Goal: Task Accomplishment & Management: Complete application form

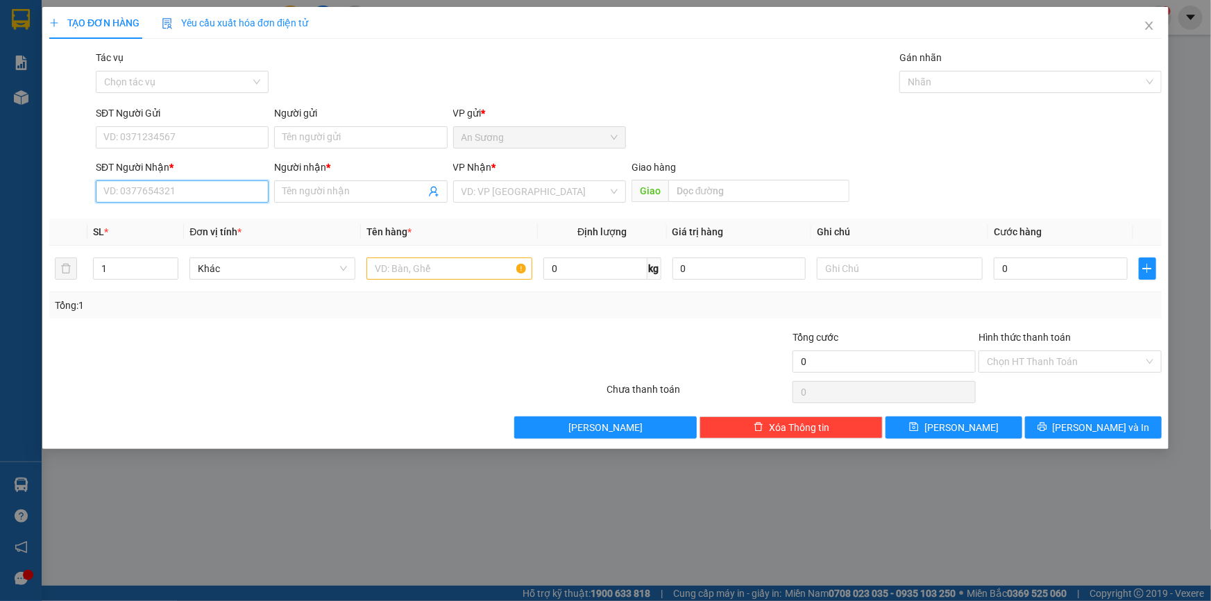
drag, startPoint x: 180, startPoint y: 194, endPoint x: 228, endPoint y: 163, distance: 57.2
click at [184, 194] on input "SĐT Người Nhận *" at bounding box center [182, 191] width 173 height 22
drag, startPoint x: 151, startPoint y: 223, endPoint x: 192, endPoint y: 150, distance: 83.6
click at [152, 221] on div "0962367314 - TOẢN" at bounding box center [182, 219] width 156 height 15
type input "0962367314"
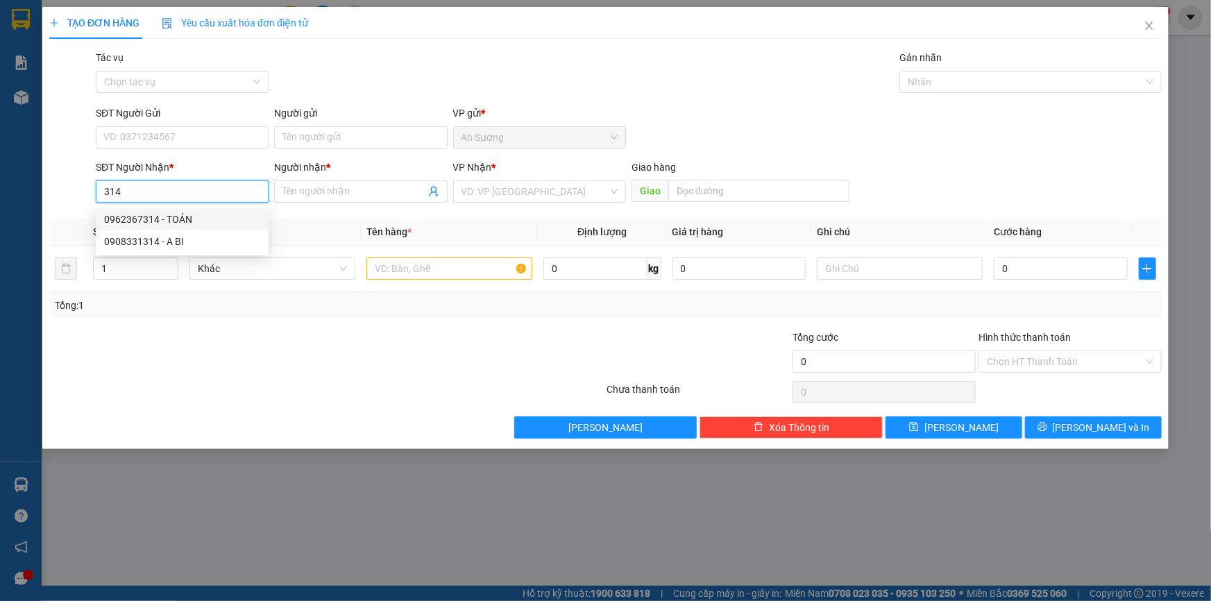
type input "TOẢN"
type input "30.000"
type input "0962367314"
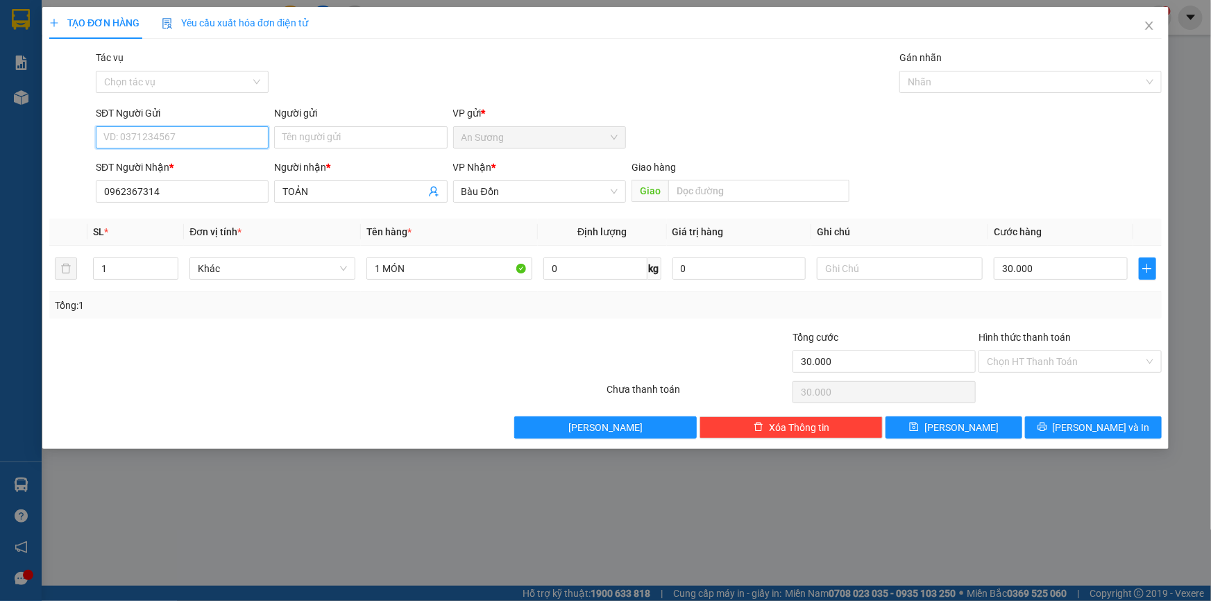
click at [193, 132] on input "SĐT Người Gửi" at bounding box center [182, 137] width 173 height 22
drag, startPoint x: 179, startPoint y: 146, endPoint x: 178, endPoint y: 139, distance: 7.0
click at [179, 146] on input "SĐT Người Gửi" at bounding box center [182, 137] width 173 height 22
click at [178, 139] on input "SĐT Người Gửi" at bounding box center [182, 137] width 173 height 22
type input "0926692678"
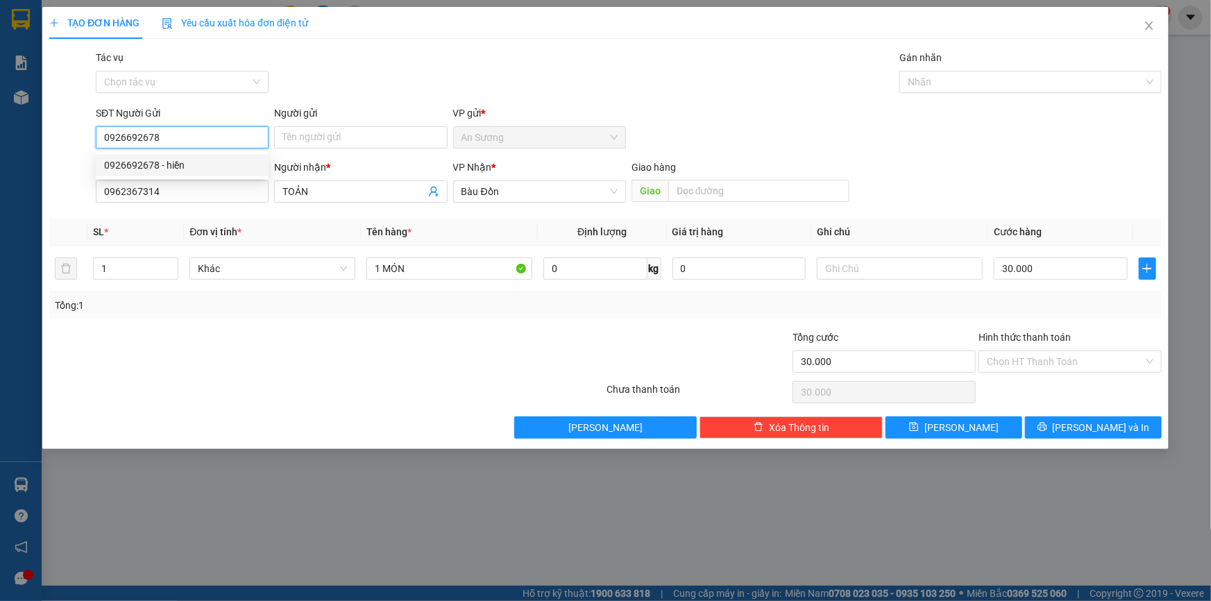
drag, startPoint x: 213, startPoint y: 157, endPoint x: 235, endPoint y: 157, distance: 21.5
click at [214, 155] on div "0926692678 - hiền" at bounding box center [182, 165] width 173 height 22
type input "hiền"
type input "100.000"
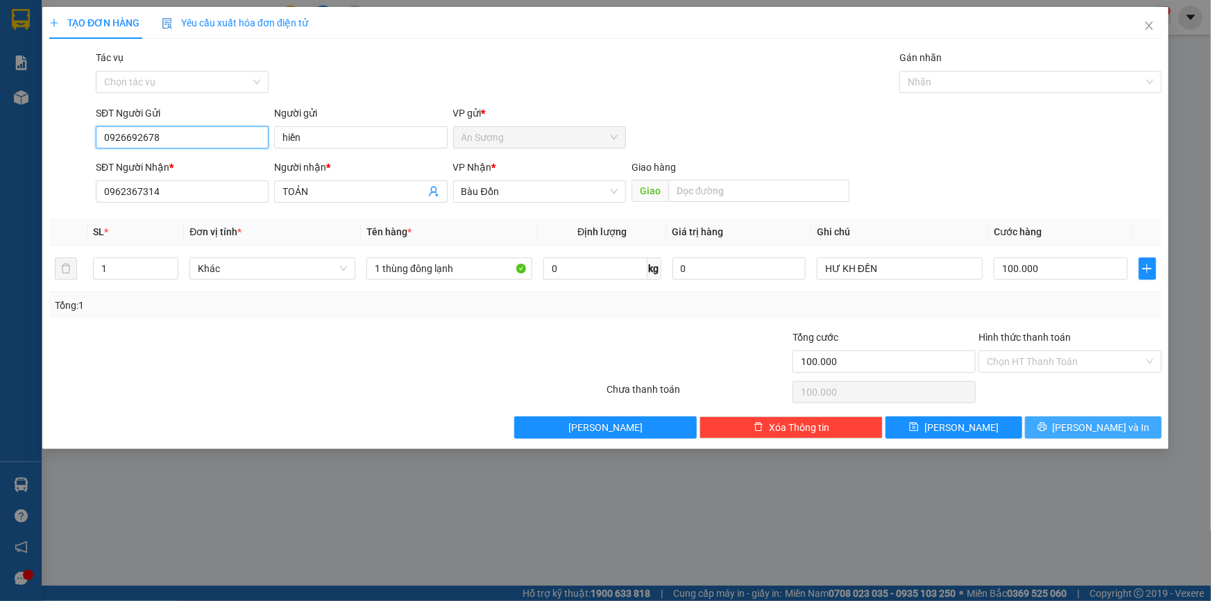
type input "0926692678"
click at [1090, 432] on span "[PERSON_NAME] và In" at bounding box center [1101, 427] width 97 height 15
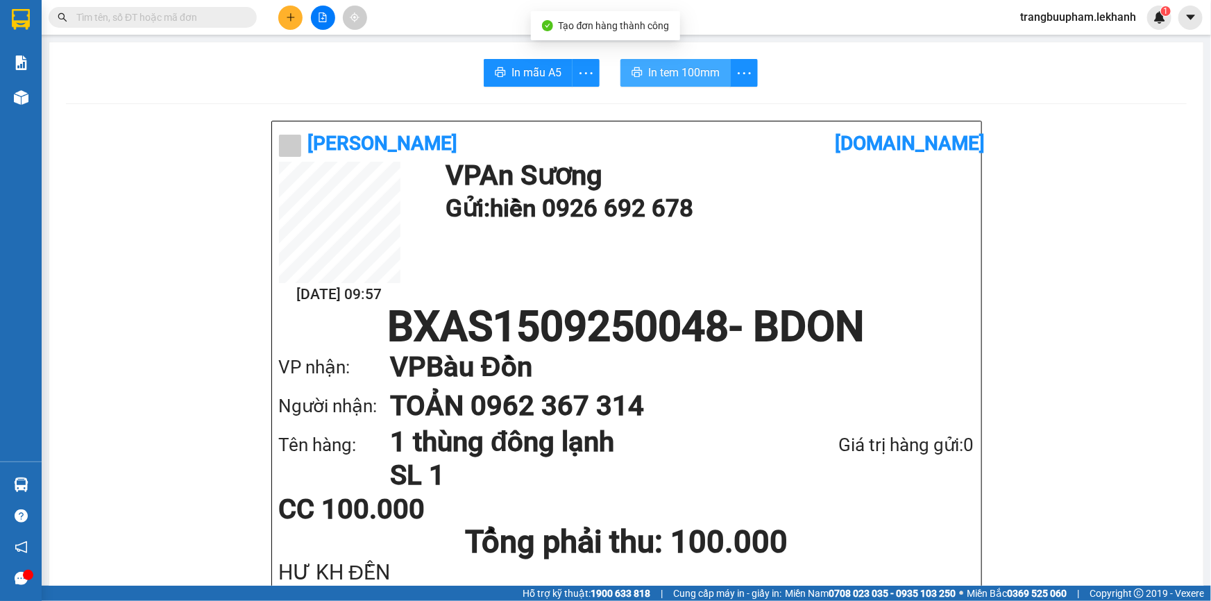
click at [675, 67] on span "In tem 100mm" at bounding box center [683, 72] width 71 height 17
click at [289, 19] on icon "plus" at bounding box center [291, 17] width 10 height 10
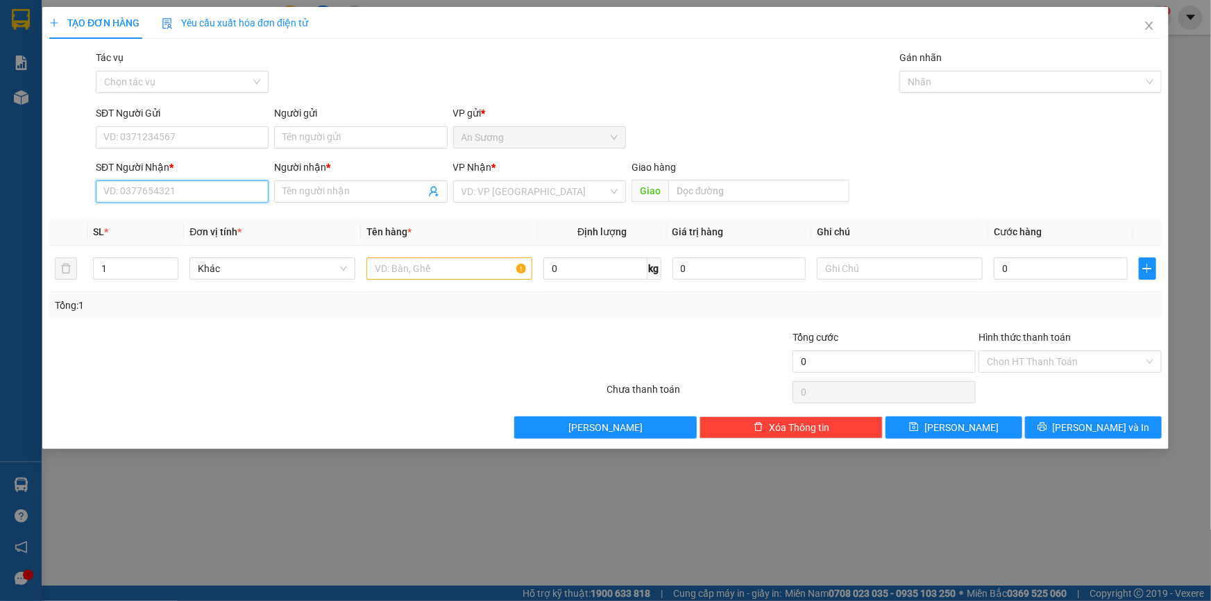
click at [213, 183] on input "SĐT Người Nhận *" at bounding box center [182, 191] width 173 height 22
click at [187, 214] on div "0962367314 - TOẢN" at bounding box center [182, 219] width 156 height 15
type input "0962367314"
type input "TOẢN"
type input "100.000"
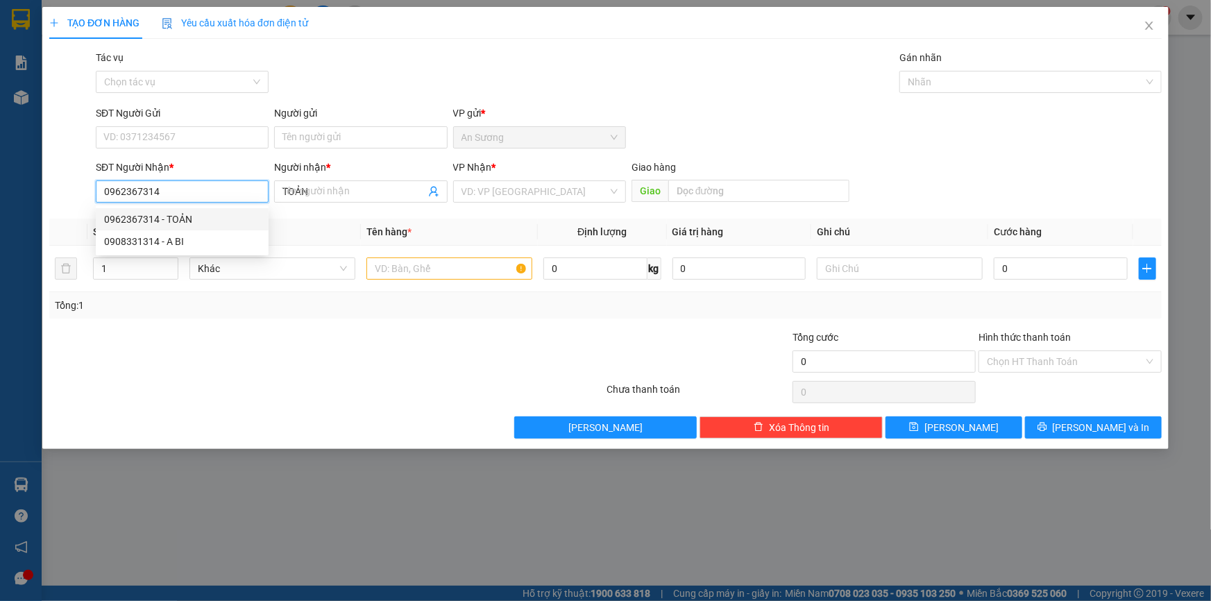
type input "100.000"
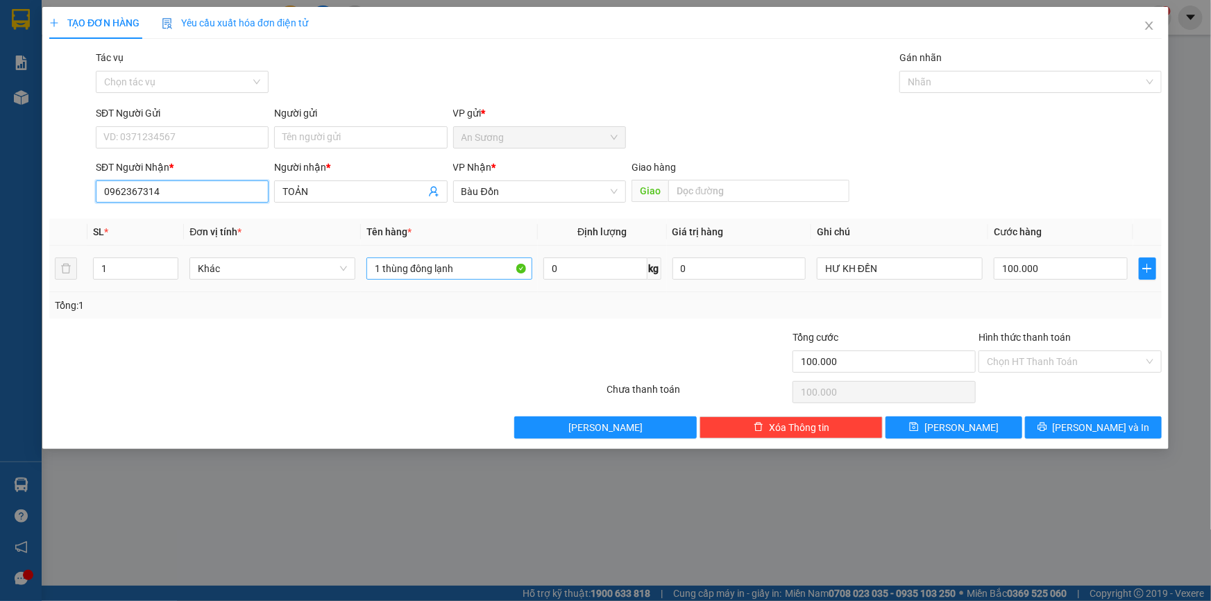
type input "0962367314"
drag, startPoint x: 474, startPoint y: 269, endPoint x: 149, endPoint y: 278, distance: 324.9
click at [160, 277] on tr "1 Khác 1 thùng đông lạnh 0 kg 0 HƯ KH ĐỀN 100.000" at bounding box center [605, 269] width 1113 height 47
type input "N"
type input "MÓN"
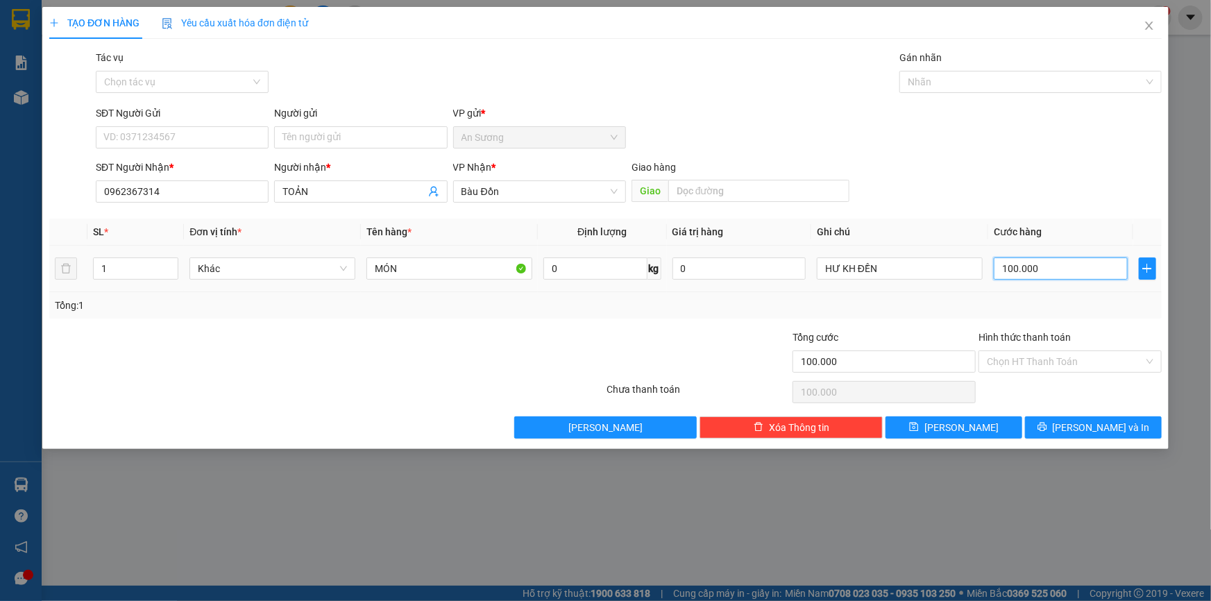
click at [1061, 265] on input "100.000" at bounding box center [1061, 269] width 134 height 22
type input "3"
type input "30"
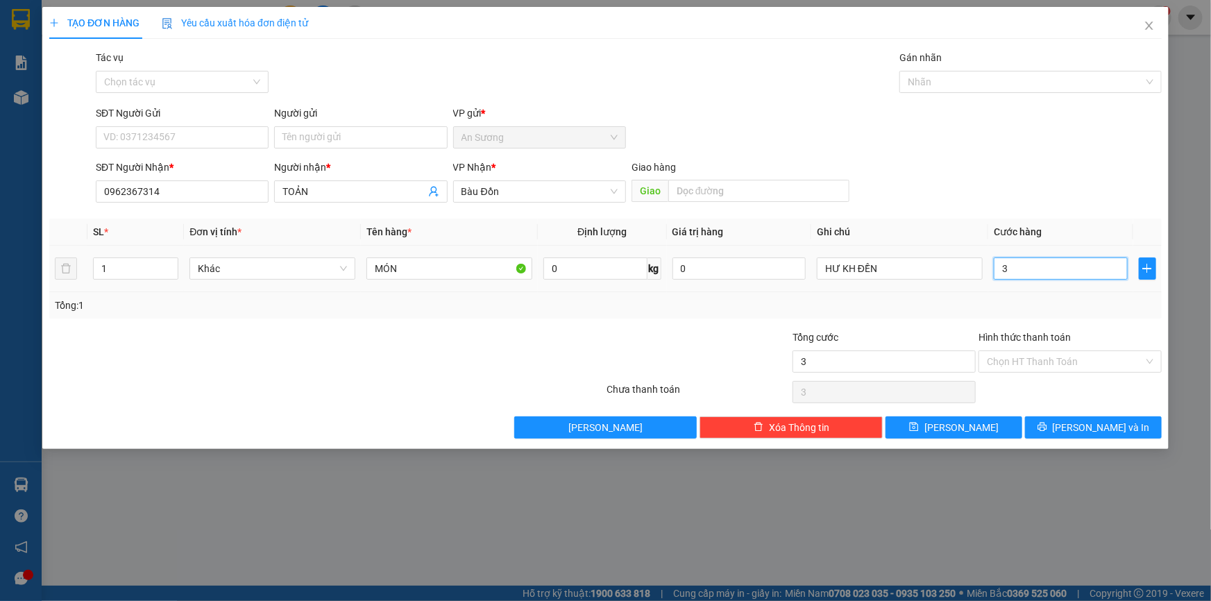
type input "30"
type input "30.000"
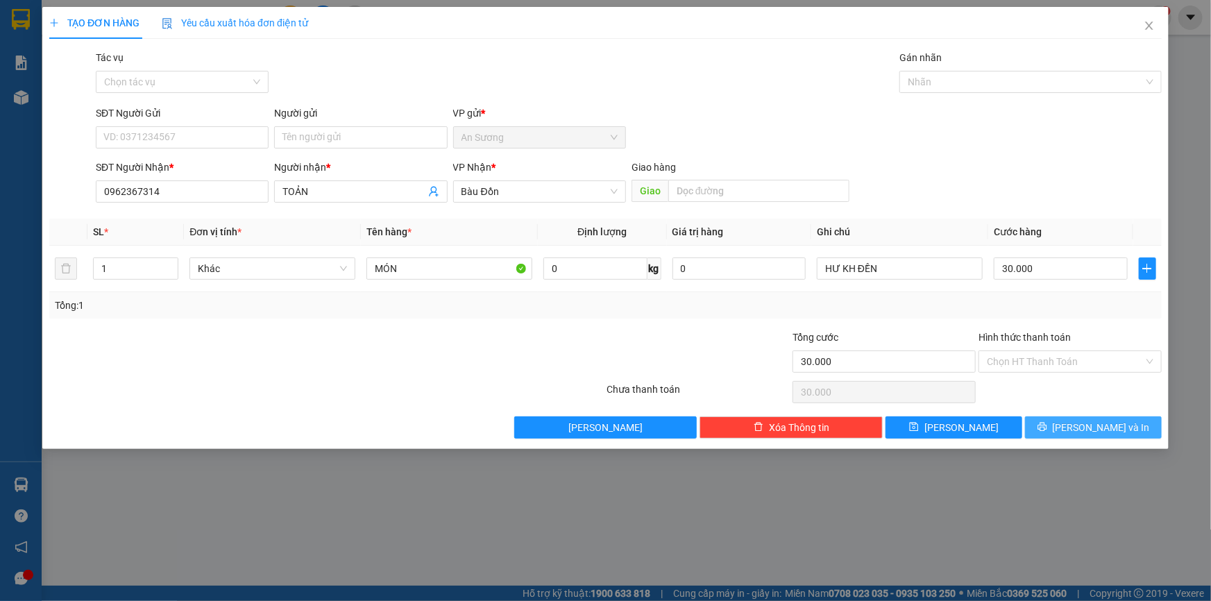
click at [1123, 439] on div "TẠO ĐƠN HÀNG Yêu cầu xuất hóa đơn điện tử Transit Pickup Surcharge Ids Transit …" at bounding box center [605, 228] width 1126 height 442
drag, startPoint x: 1091, startPoint y: 414, endPoint x: 1095, endPoint y: 428, distance: 15.2
click at [1095, 428] on div "Transit Pickup Surcharge Ids Transit Deliver Surcharge Ids Transit Deliver Surc…" at bounding box center [605, 244] width 1113 height 389
click at [1095, 428] on span "[PERSON_NAME] và In" at bounding box center [1101, 427] width 97 height 15
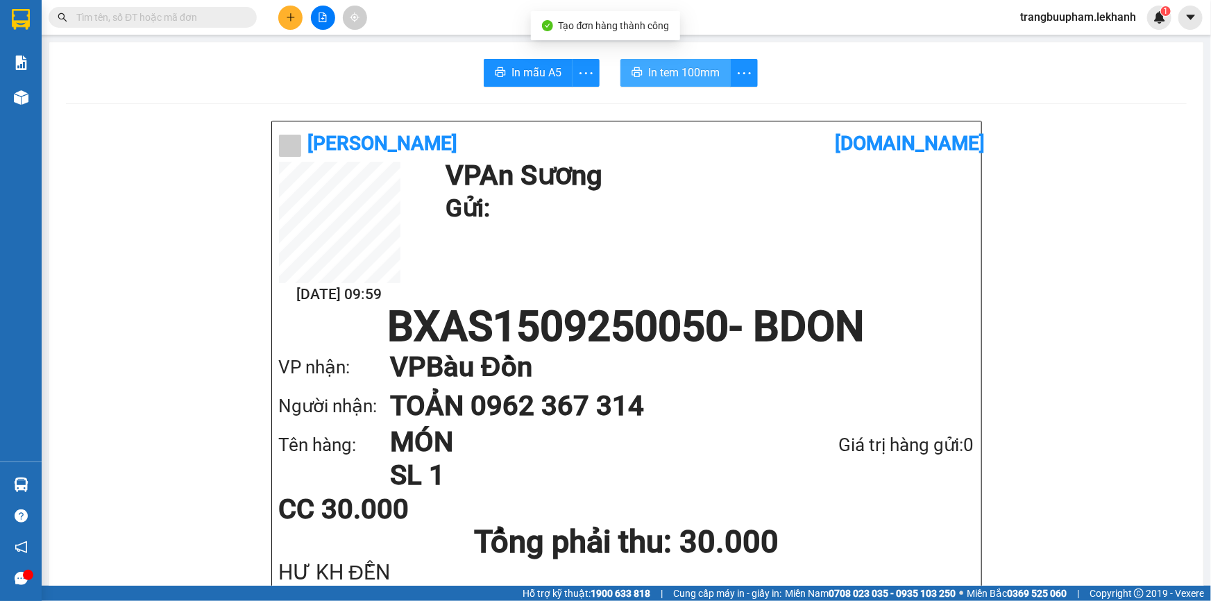
click at [702, 81] on span "In tem 100mm" at bounding box center [683, 72] width 71 height 17
click at [294, 17] on icon "plus" at bounding box center [291, 17] width 10 height 10
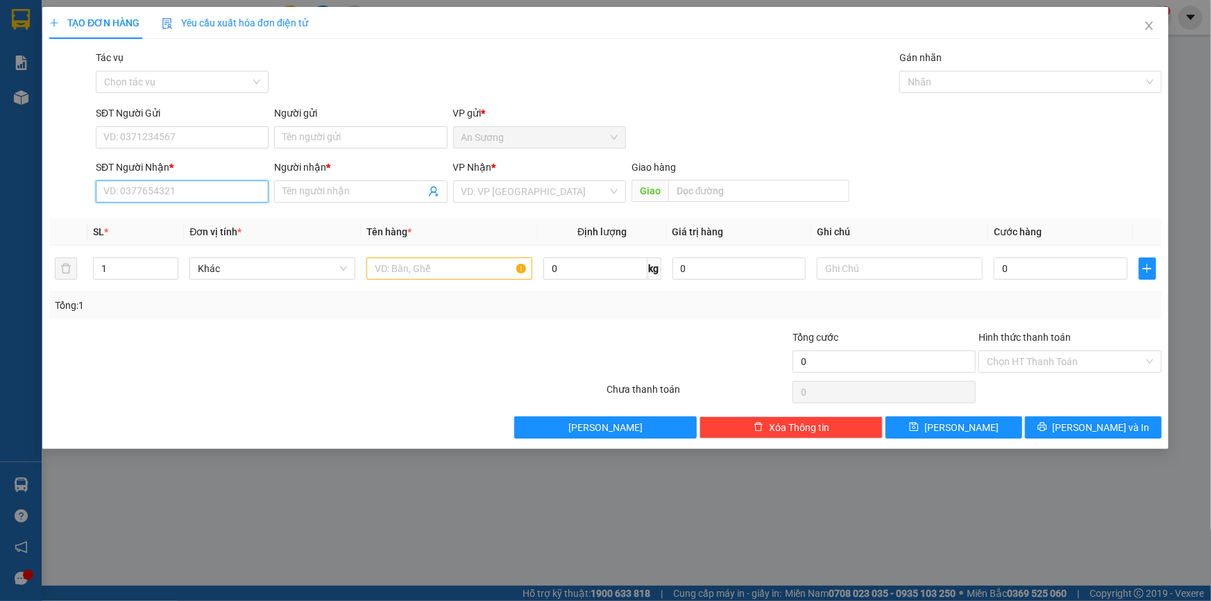
click at [218, 198] on input "SĐT Người Nhận *" at bounding box center [182, 191] width 173 height 22
click at [361, 192] on input "Người nhận *" at bounding box center [353, 191] width 142 height 15
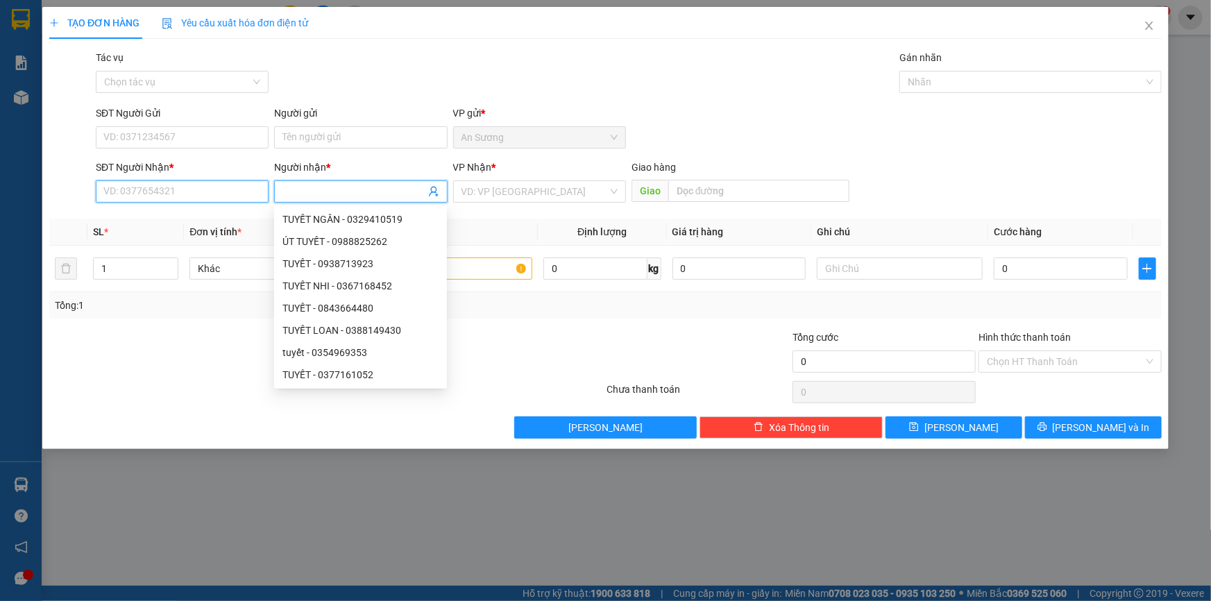
click at [234, 195] on input "SĐT Người Nhận *" at bounding box center [182, 191] width 173 height 22
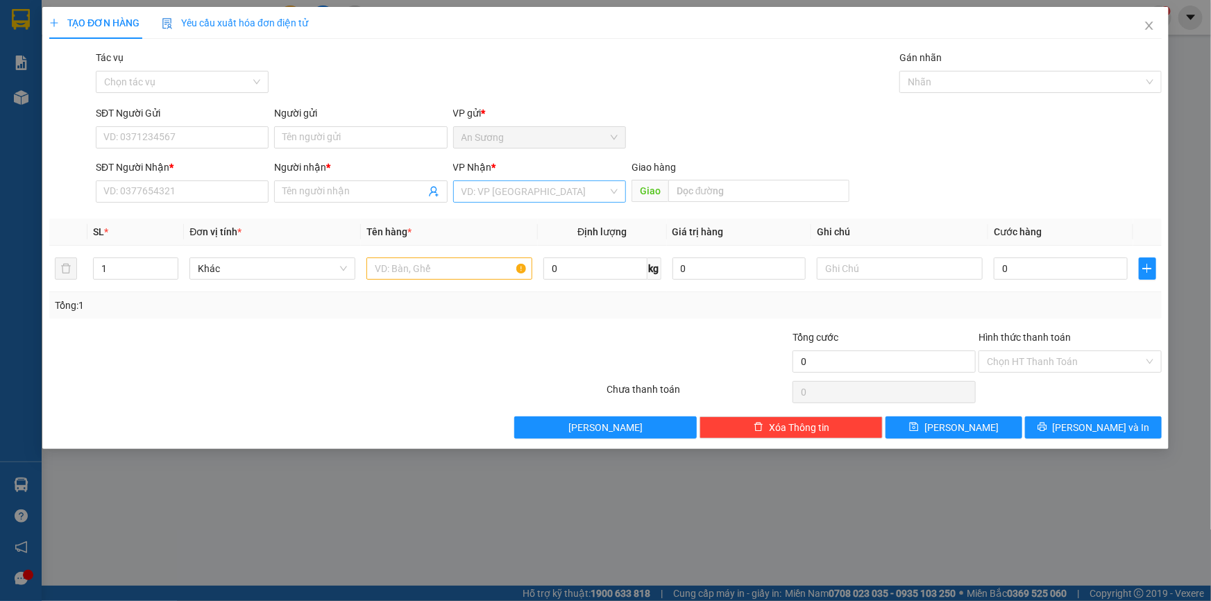
click at [479, 192] on input "search" at bounding box center [535, 191] width 146 height 21
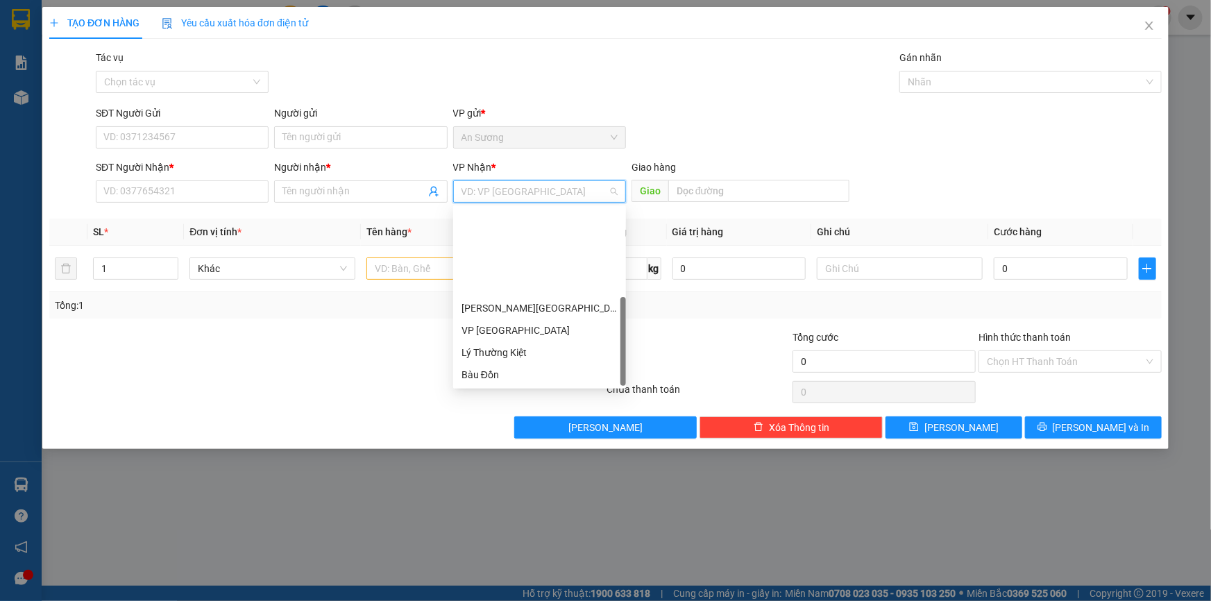
scroll to position [111, 0]
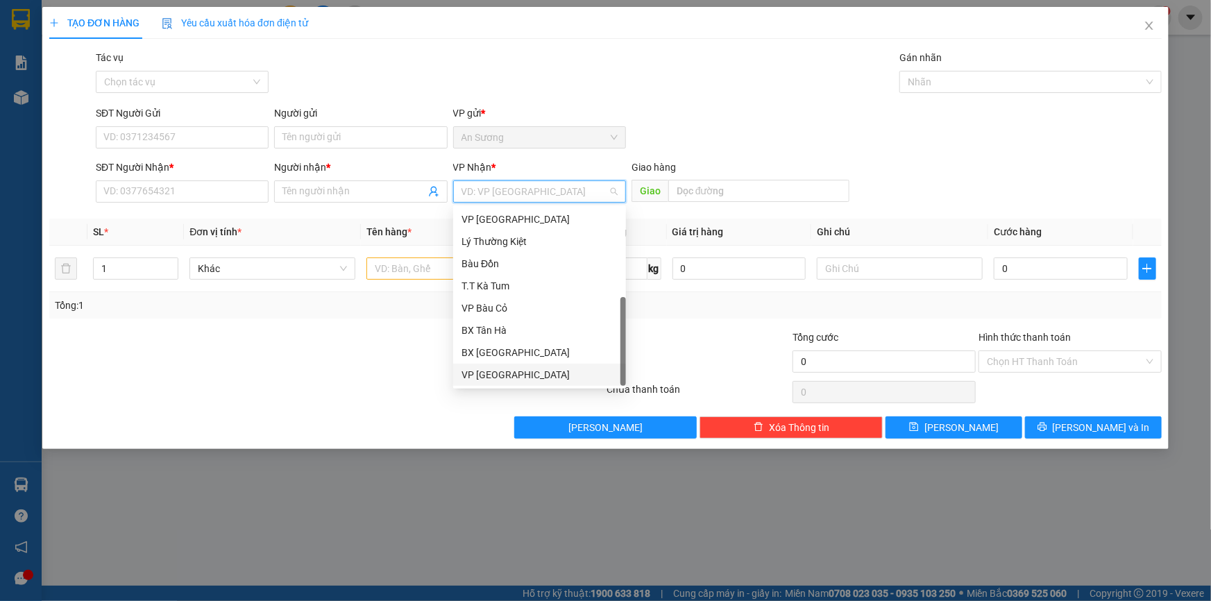
click at [507, 373] on div "VP [GEOGRAPHIC_DATA]" at bounding box center [540, 374] width 156 height 15
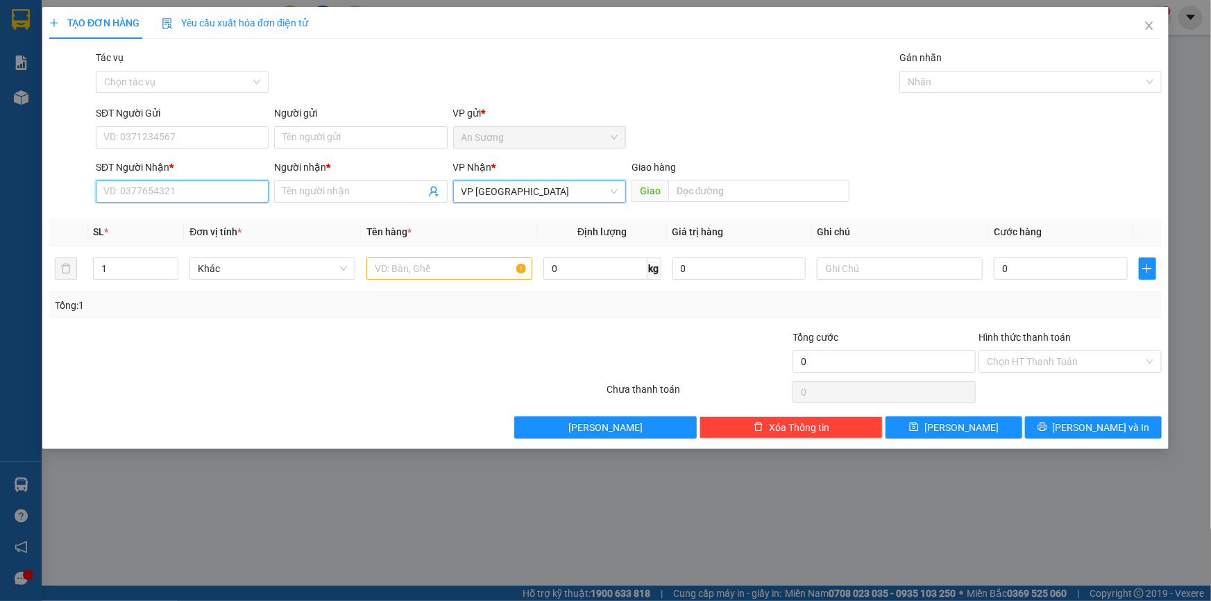
click at [194, 187] on input "SĐT Người Nhận *" at bounding box center [182, 191] width 173 height 22
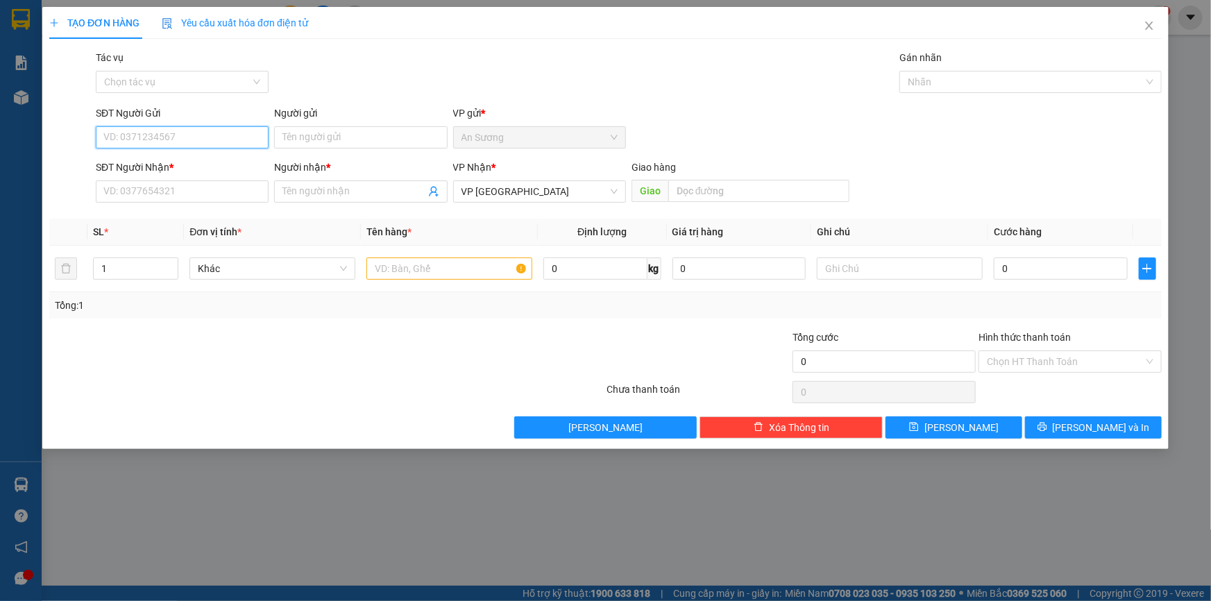
click at [192, 131] on input "SĐT Người Gửi" at bounding box center [182, 137] width 173 height 22
click at [183, 192] on input "SĐT Người Nhận *" at bounding box center [182, 191] width 173 height 22
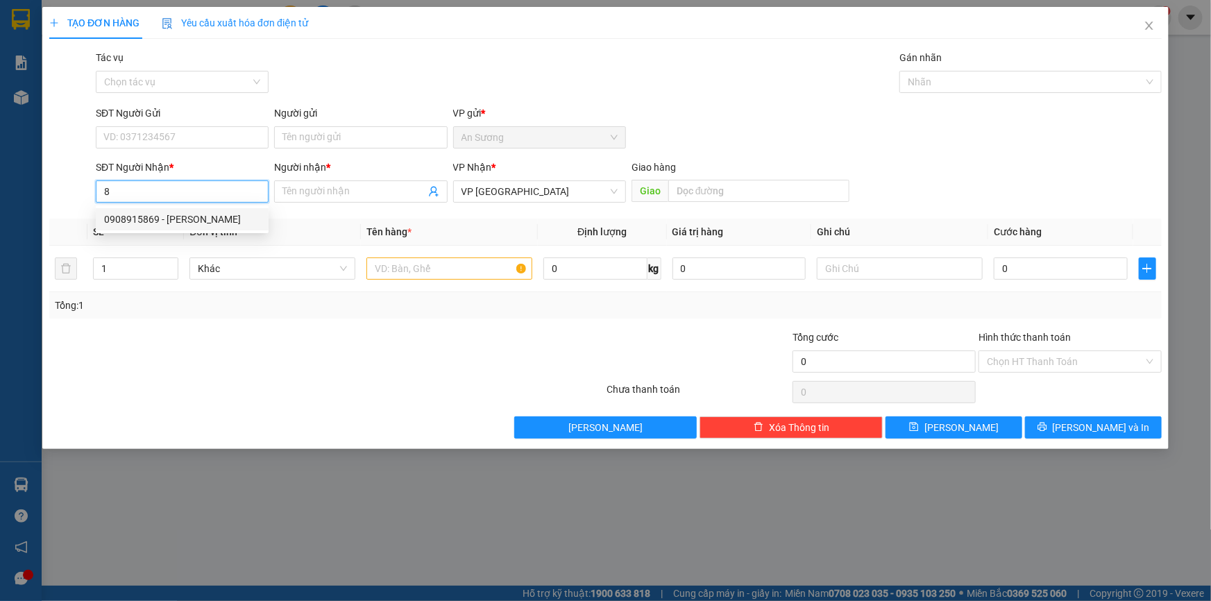
click at [192, 214] on div "0908915869 - [PERSON_NAME]" at bounding box center [182, 219] width 156 height 15
type input "0908915869"
type input "[PERSON_NAME]"
type input "50.000"
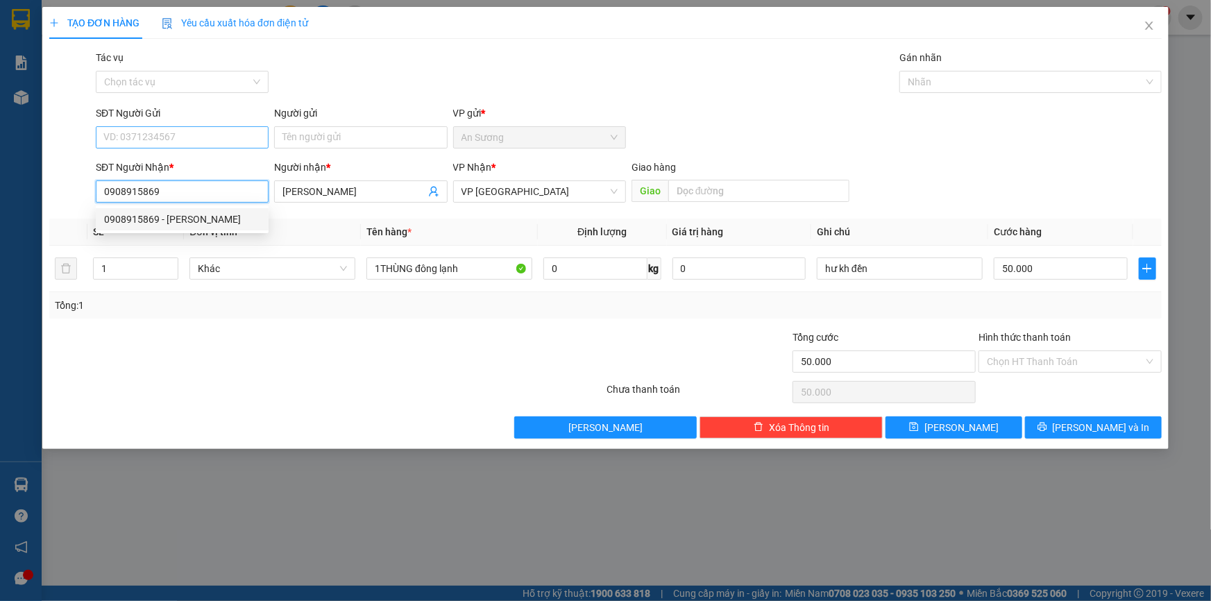
type input "0908915869"
click at [180, 128] on input "SĐT Người Gửi" at bounding box center [182, 137] width 173 height 22
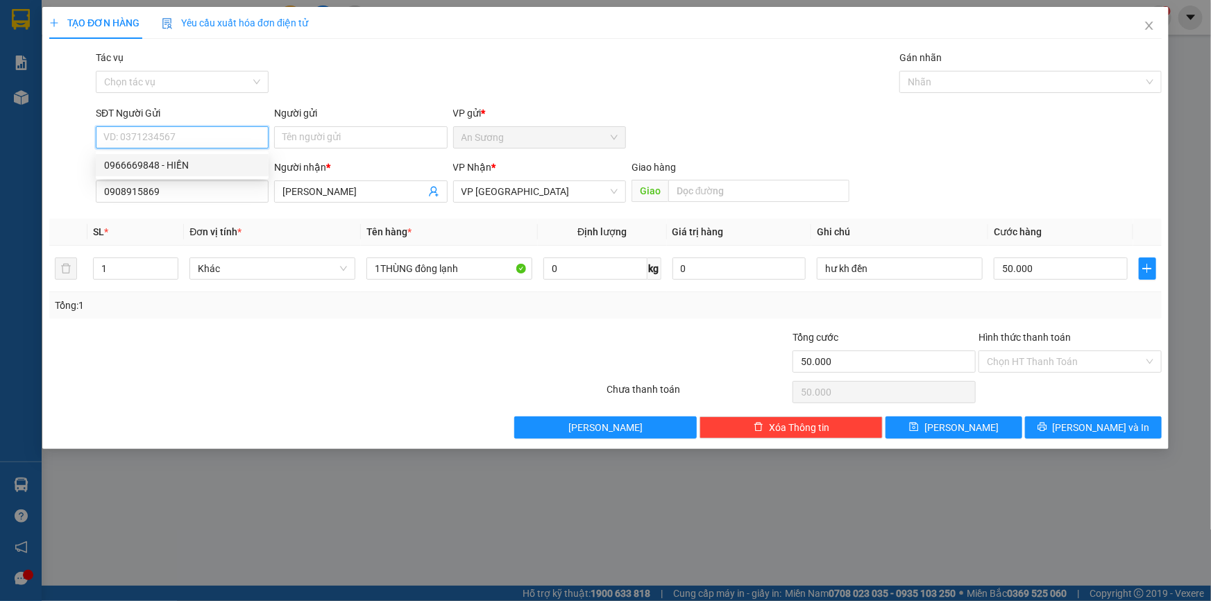
drag, startPoint x: 188, startPoint y: 169, endPoint x: 212, endPoint y: 162, distance: 25.3
click at [189, 169] on div "0966669848 - HIỀN" at bounding box center [182, 165] width 156 height 15
type input "0966669848"
type input "HIỀN"
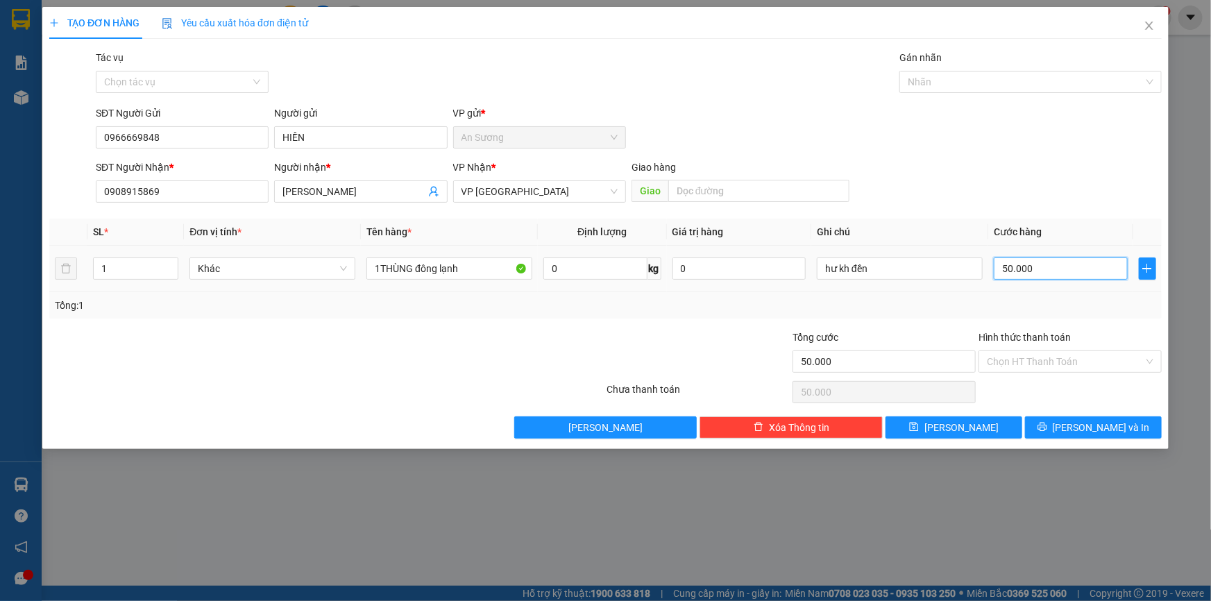
click at [1072, 278] on input "50.000" at bounding box center [1061, 269] width 134 height 22
type input "4"
type input "40"
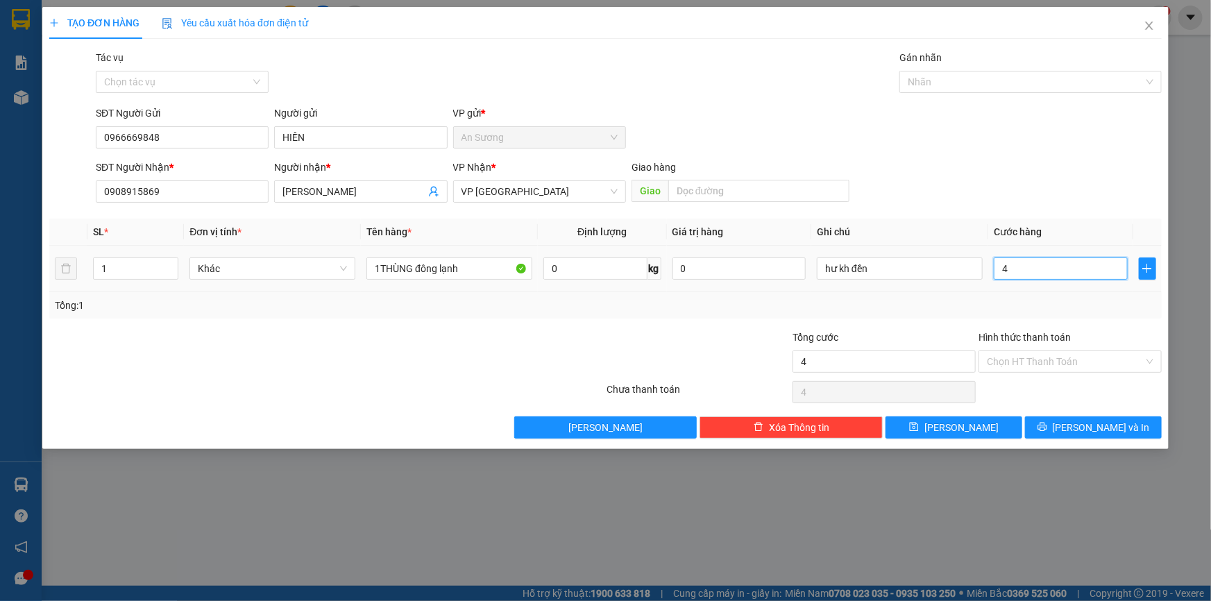
type input "40"
type input "40.000"
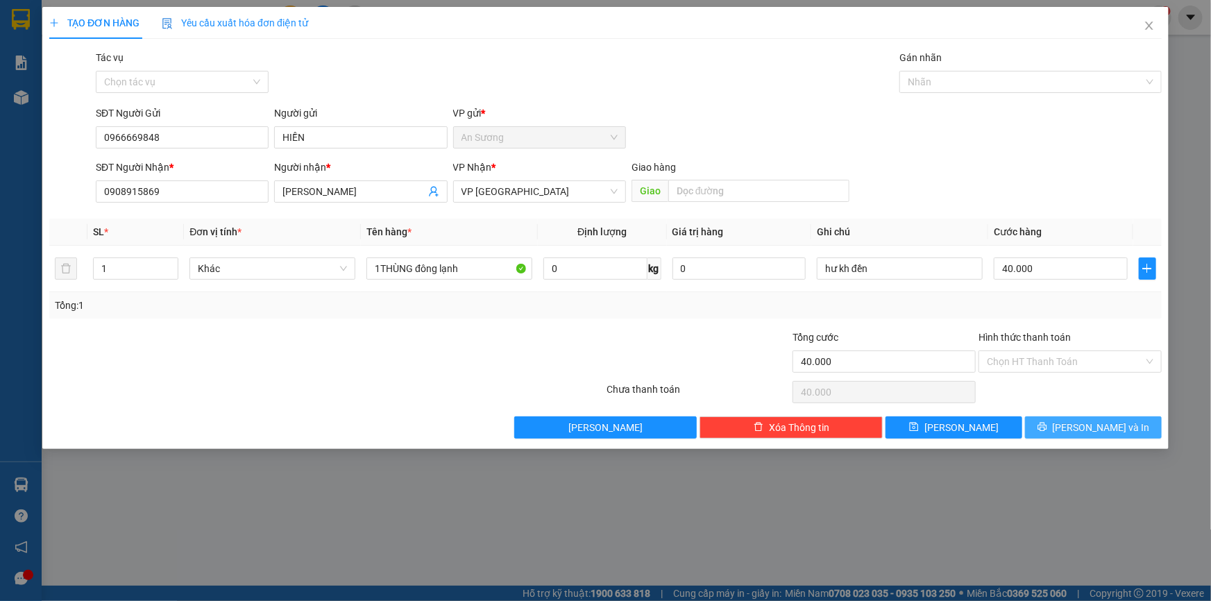
click at [1108, 430] on span "[PERSON_NAME] và In" at bounding box center [1101, 427] width 97 height 15
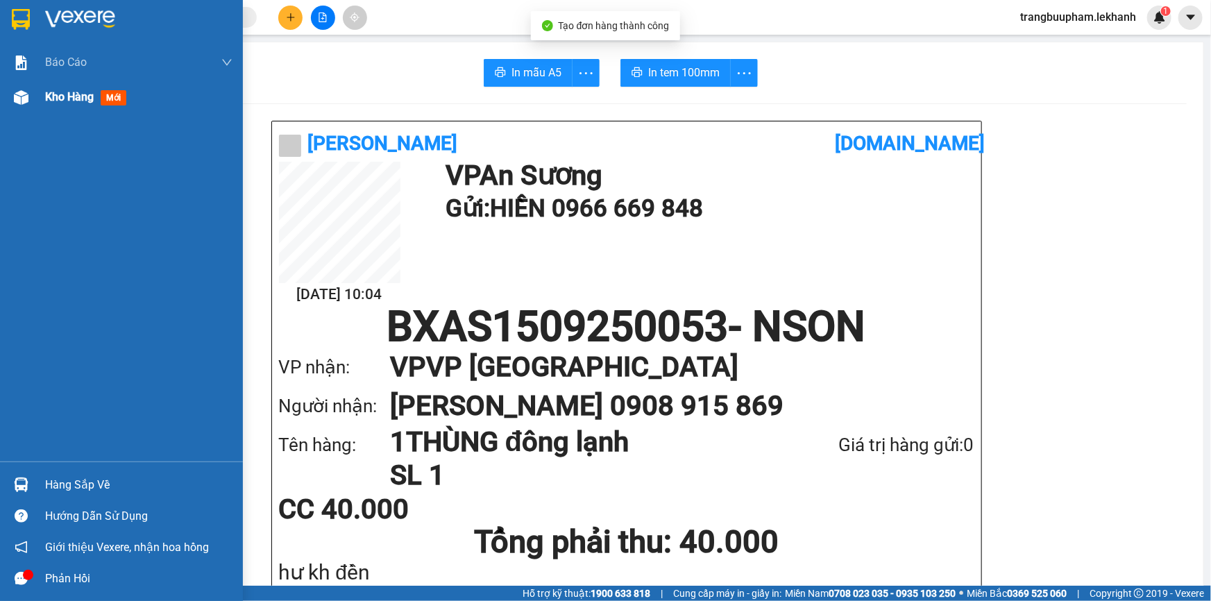
click at [53, 97] on span "Kho hàng" at bounding box center [69, 96] width 49 height 13
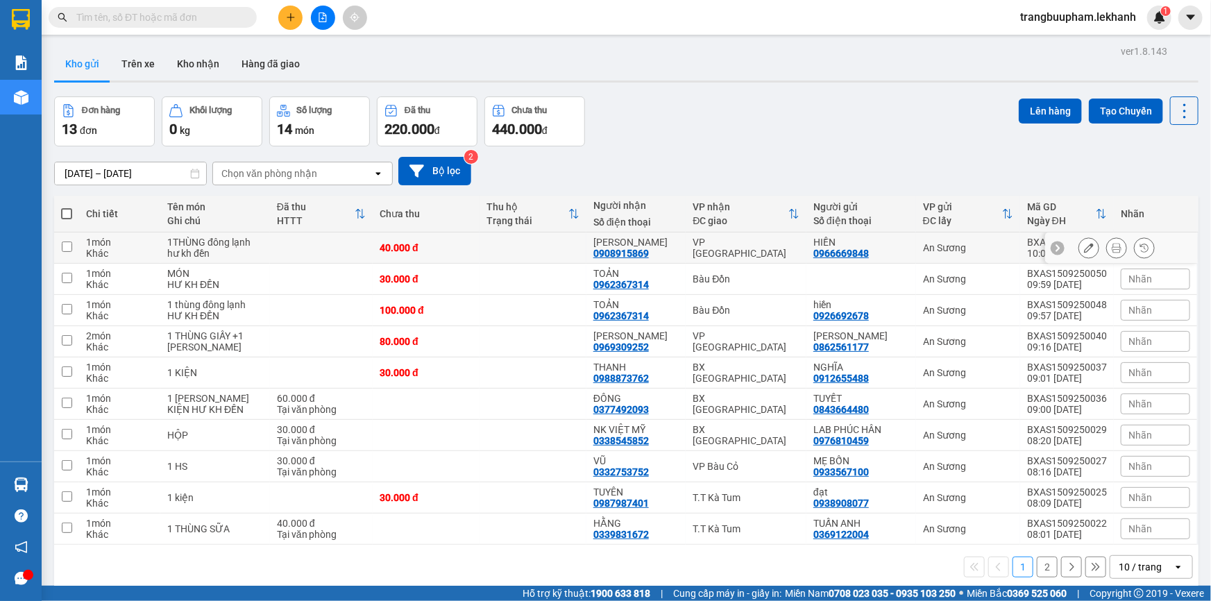
click at [504, 242] on td at bounding box center [533, 248] width 107 height 31
checkbox input "true"
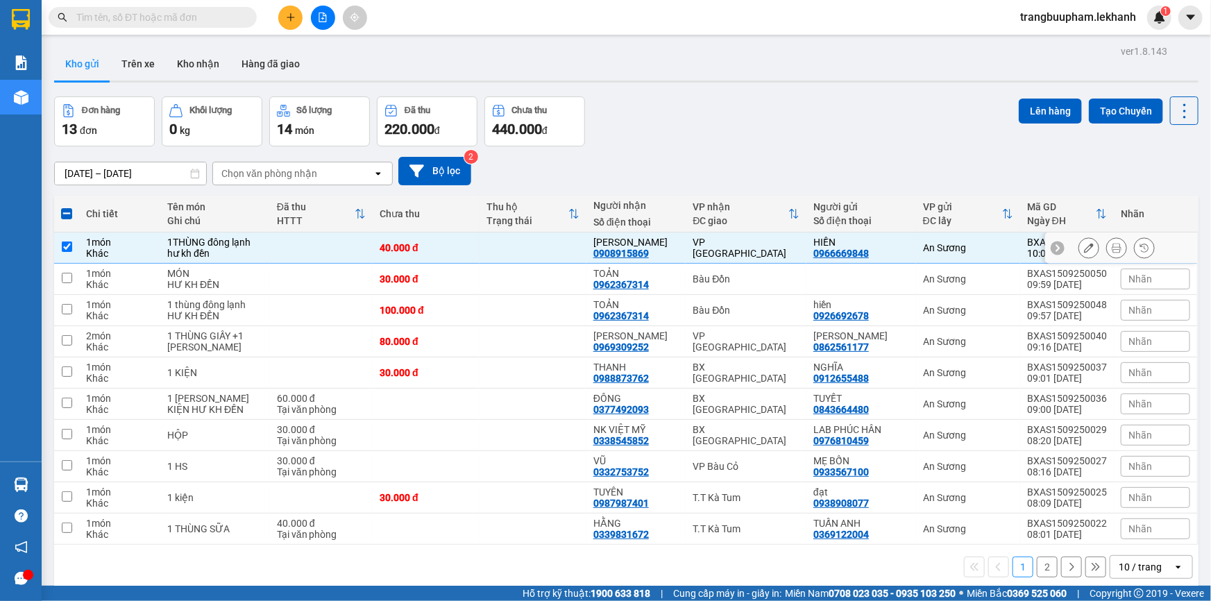
click at [1115, 246] on button at bounding box center [1116, 248] width 19 height 24
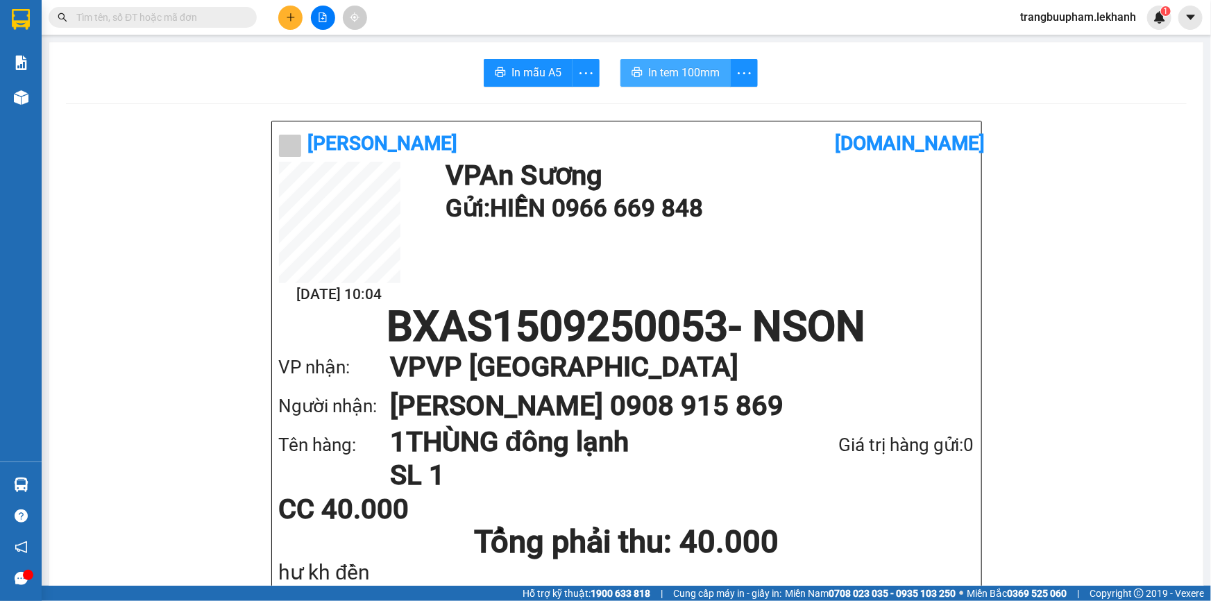
click at [700, 69] on span "In tem 100mm" at bounding box center [683, 72] width 71 height 17
click at [290, 22] on button at bounding box center [290, 18] width 24 height 24
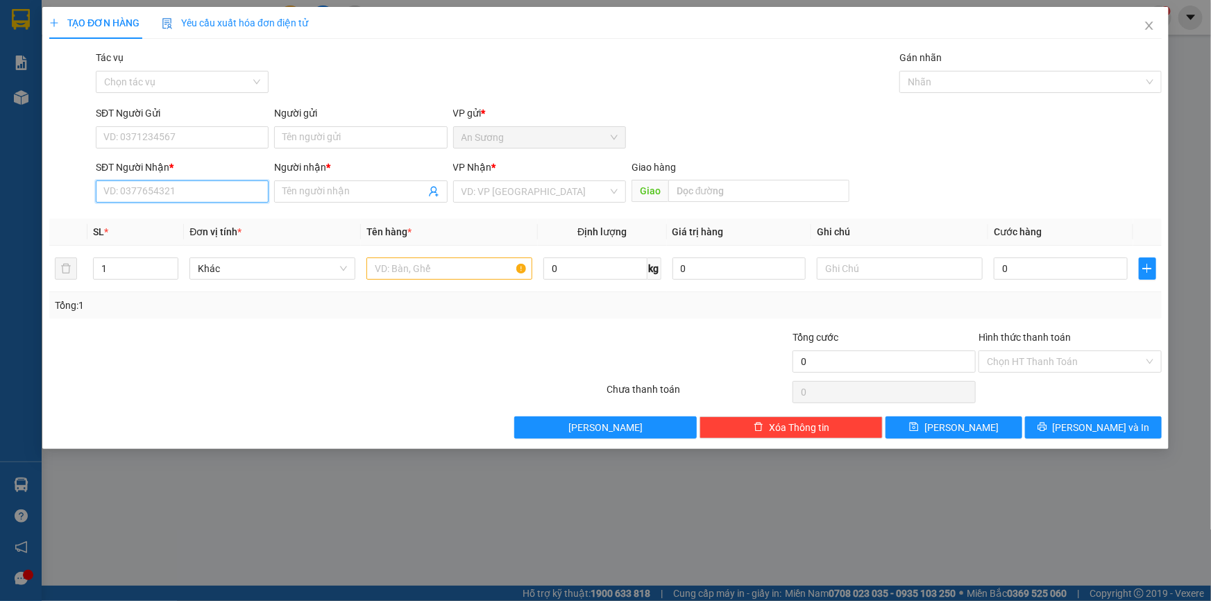
drag, startPoint x: 166, startPoint y: 195, endPoint x: 184, endPoint y: 192, distance: 18.4
click at [167, 194] on input "SĐT Người Nhận *" at bounding box center [182, 191] width 173 height 22
click at [326, 190] on input "Người nhận *" at bounding box center [353, 191] width 142 height 15
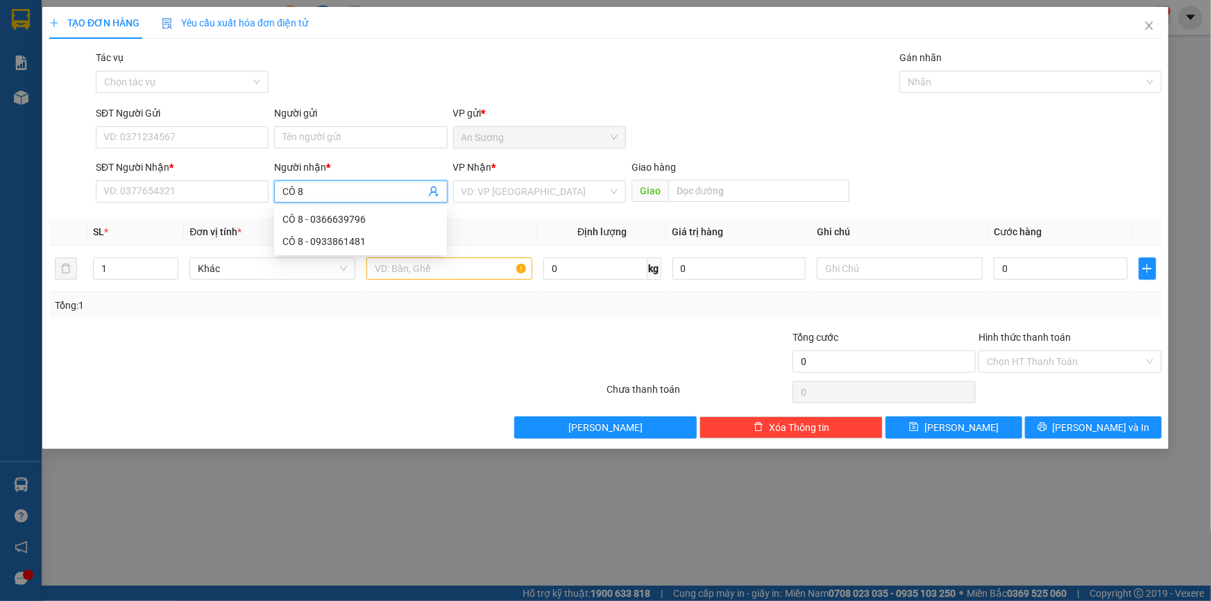
type input "CÔ 8"
click at [222, 176] on div "SĐT Người Nhận *" at bounding box center [182, 170] width 173 height 21
click at [305, 183] on span "CÔ 8" at bounding box center [360, 191] width 173 height 22
click at [208, 188] on input "SĐT Người Nhận *" at bounding box center [182, 191] width 173 height 22
click at [322, 198] on input "CÔ 8" at bounding box center [353, 191] width 142 height 15
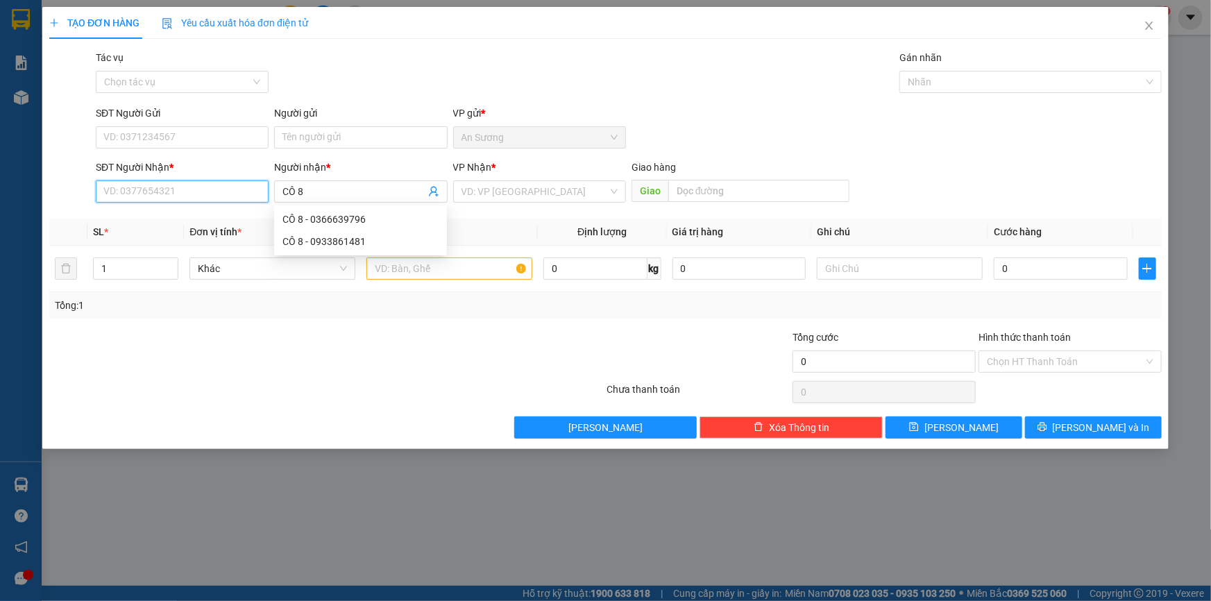
click at [167, 187] on input "SĐT Người Nhận *" at bounding box center [182, 191] width 173 height 22
click at [482, 202] on div "VD: VP [GEOGRAPHIC_DATA]" at bounding box center [539, 191] width 173 height 22
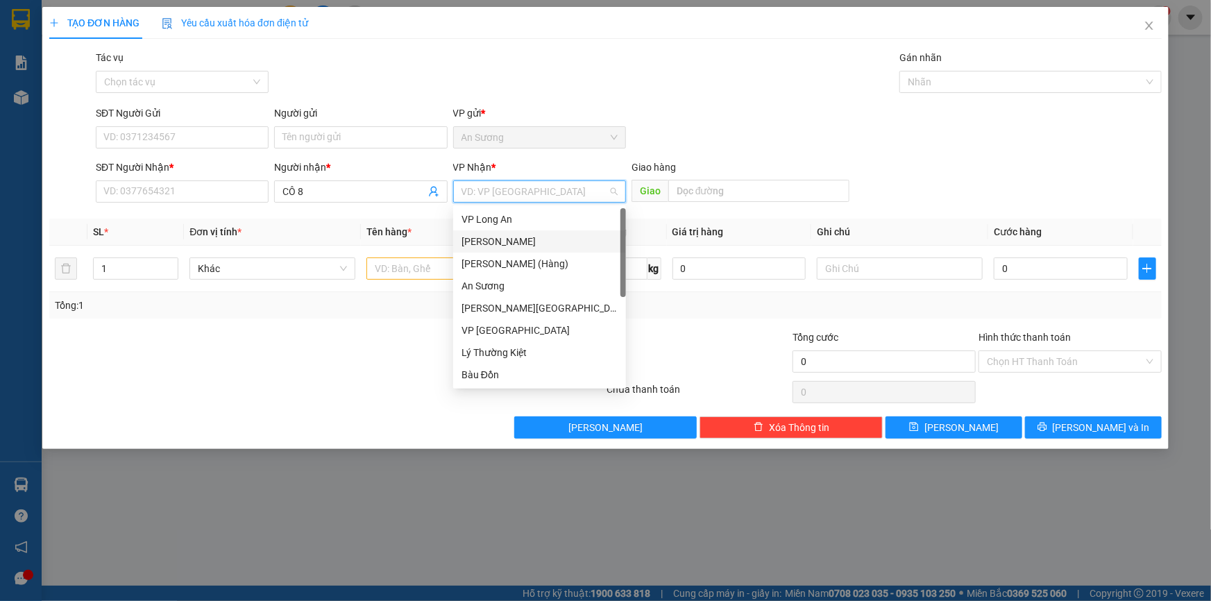
scroll to position [111, 0]
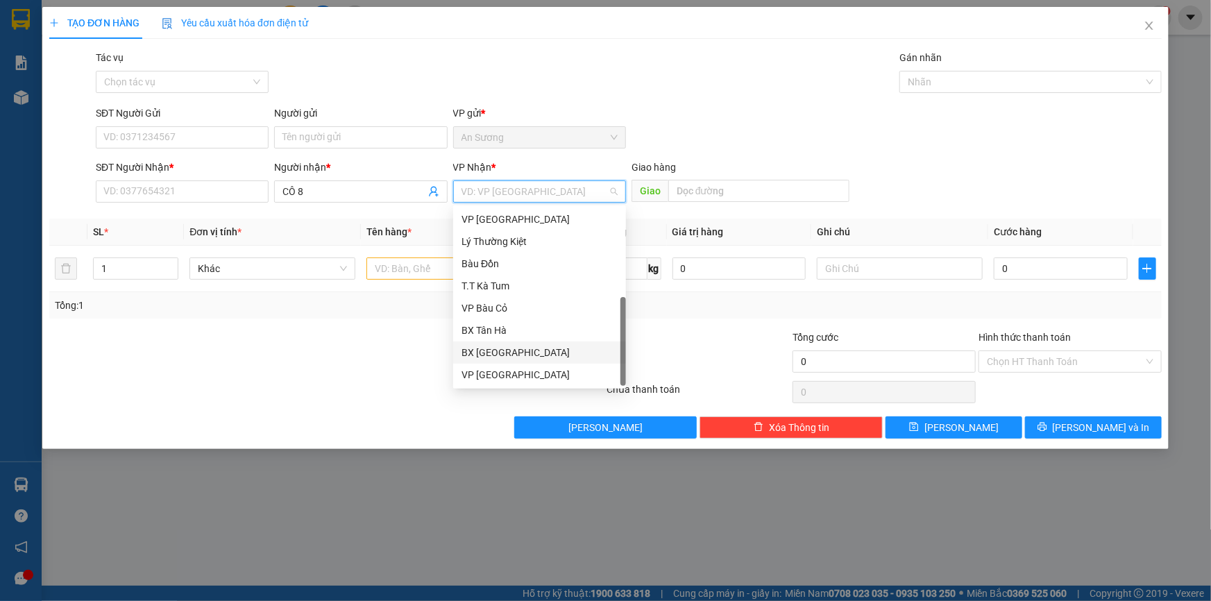
click at [539, 351] on div "BX [GEOGRAPHIC_DATA]" at bounding box center [540, 352] width 156 height 15
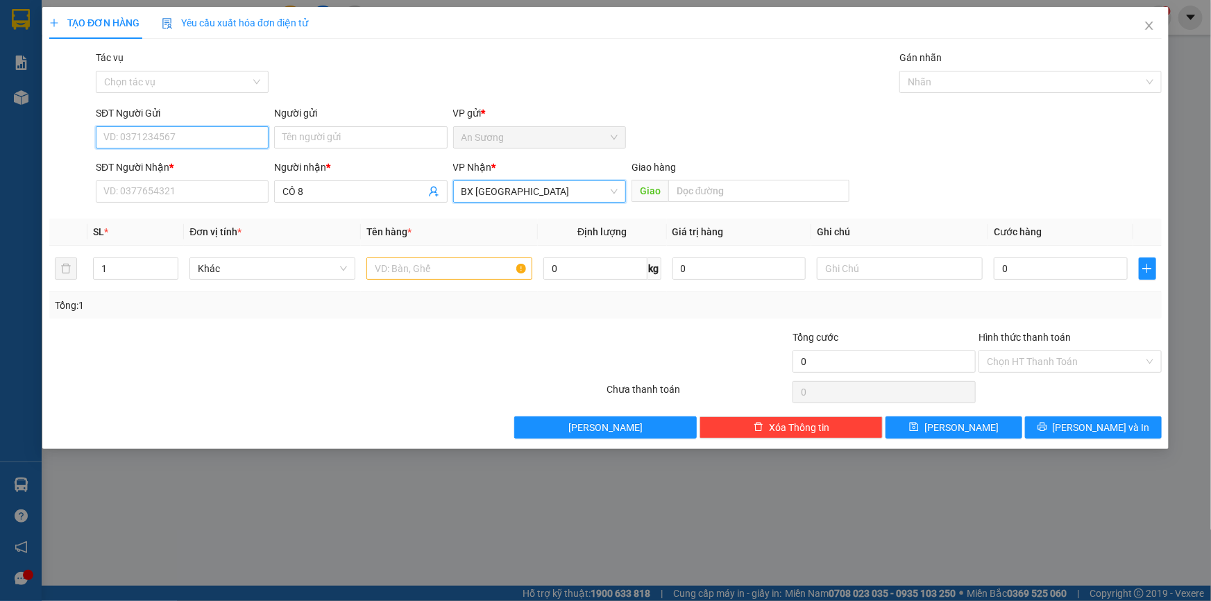
click at [178, 146] on input "SĐT Người Gửi" at bounding box center [182, 137] width 173 height 22
drag, startPoint x: 174, startPoint y: 196, endPoint x: 230, endPoint y: 147, distance: 74.8
click at [174, 198] on input "SĐT Người Nhận *" at bounding box center [182, 191] width 173 height 22
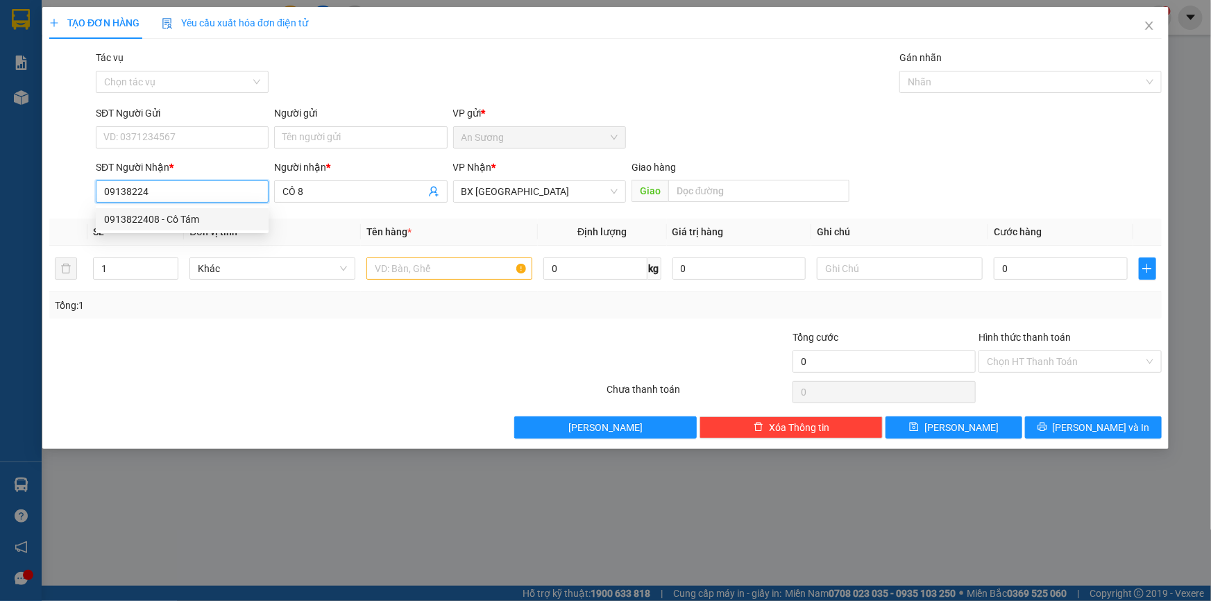
click at [169, 219] on div "0913822408 - Cô Tám" at bounding box center [182, 219] width 156 height 15
type input "0913822408"
type input "Cô Tám"
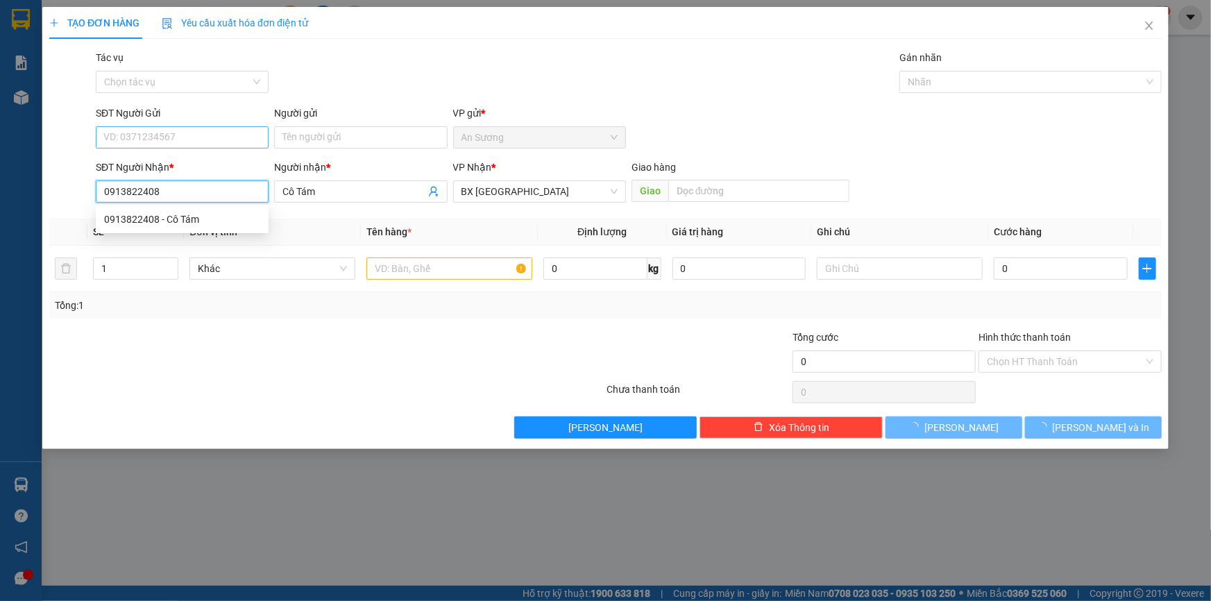
type input "40.000"
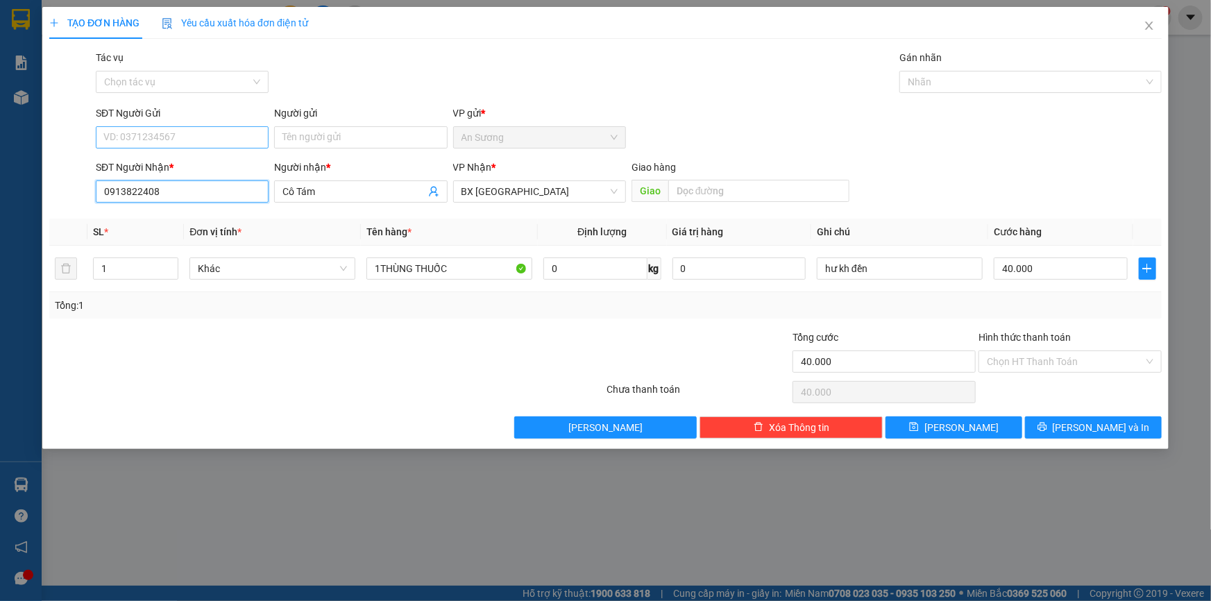
type input "0913822408"
click at [245, 135] on input "SĐT Người Gửi" at bounding box center [182, 137] width 173 height 22
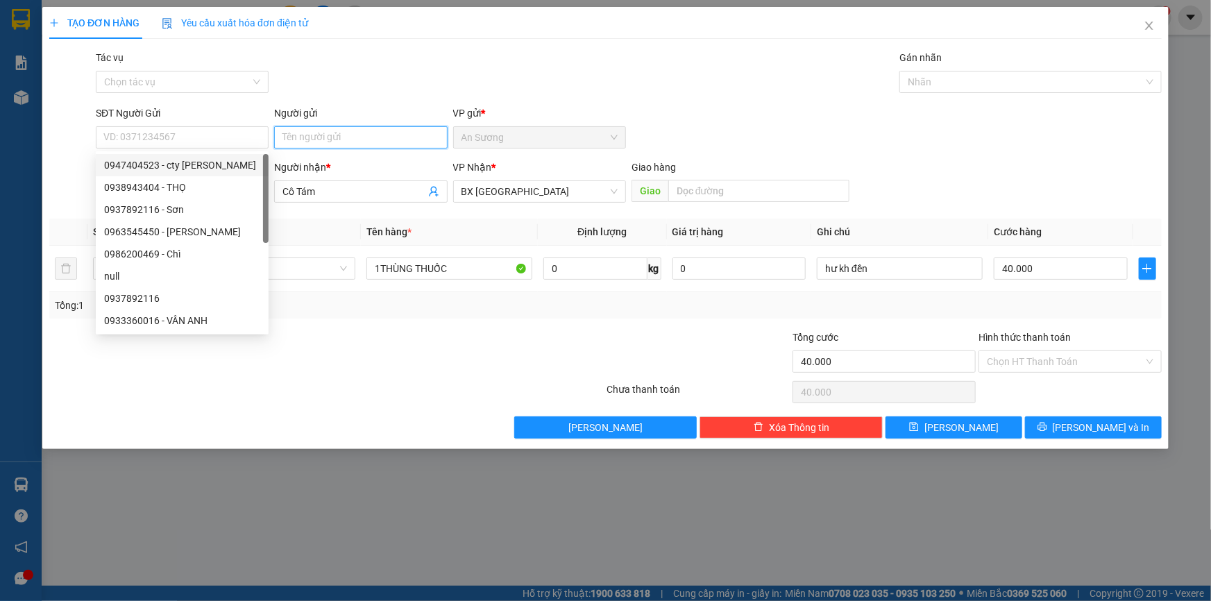
drag, startPoint x: 307, startPoint y: 132, endPoint x: 303, endPoint y: 114, distance: 18.5
click at [307, 130] on input "Người gửi" at bounding box center [360, 137] width 173 height 22
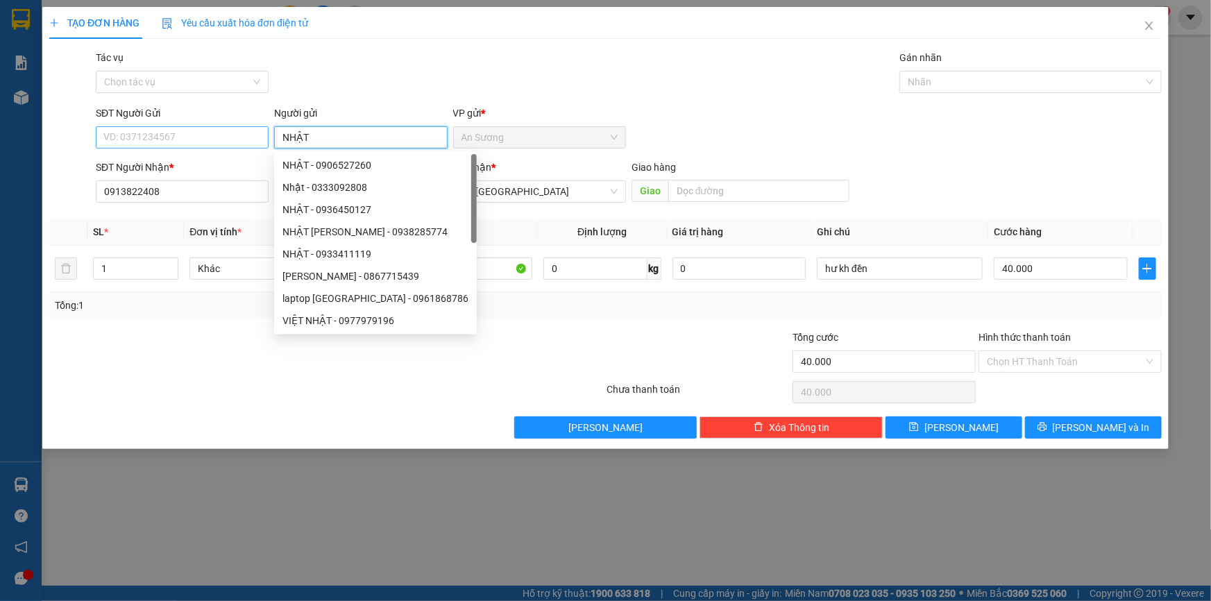
type input "NHẬT"
click at [169, 141] on input "SĐT Người Gửi" at bounding box center [182, 137] width 173 height 22
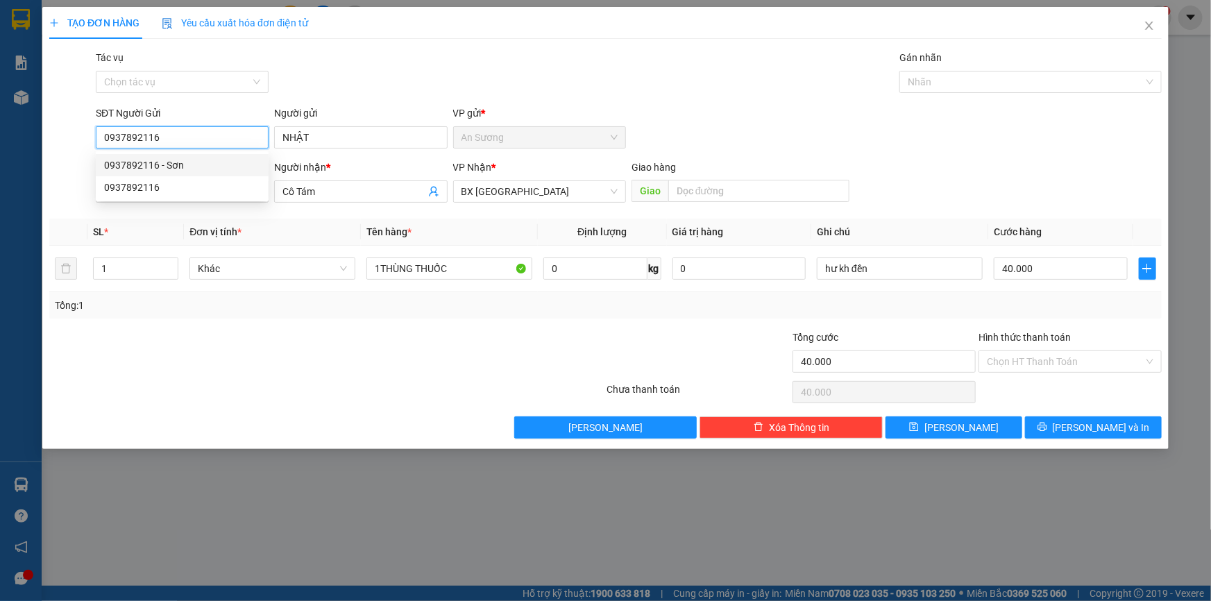
click at [185, 166] on div "0937892116 - Sơn" at bounding box center [182, 165] width 156 height 15
type input "0937892116"
type input "Sơn"
type input "140.000"
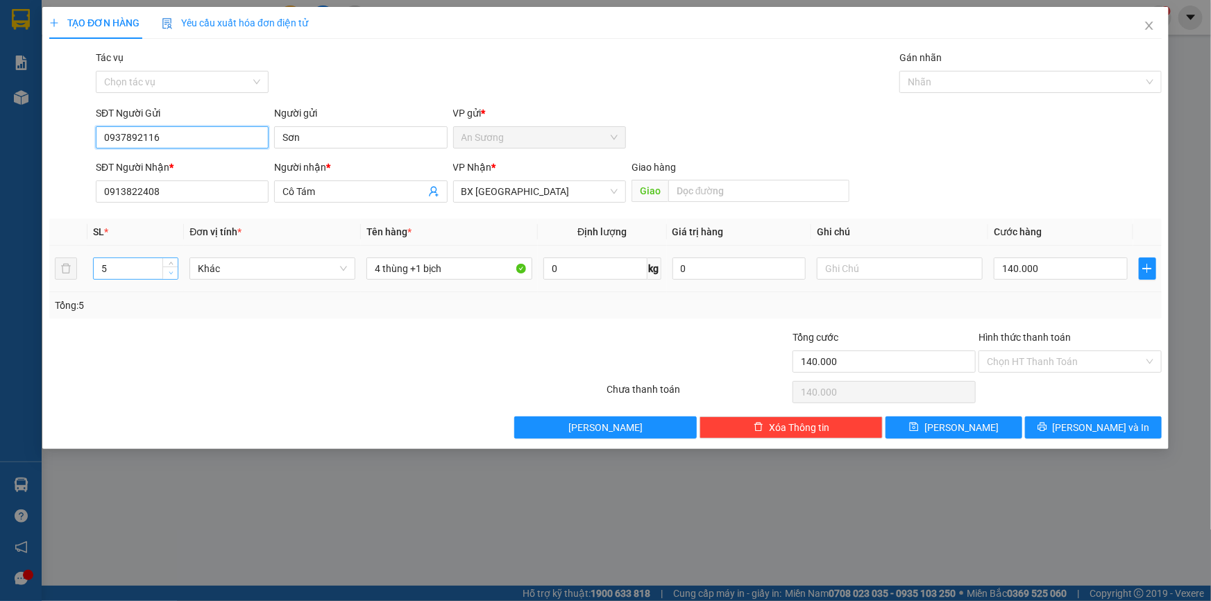
type input "0937892116"
click at [171, 276] on span "down" at bounding box center [171, 273] width 8 height 8
type input "1"
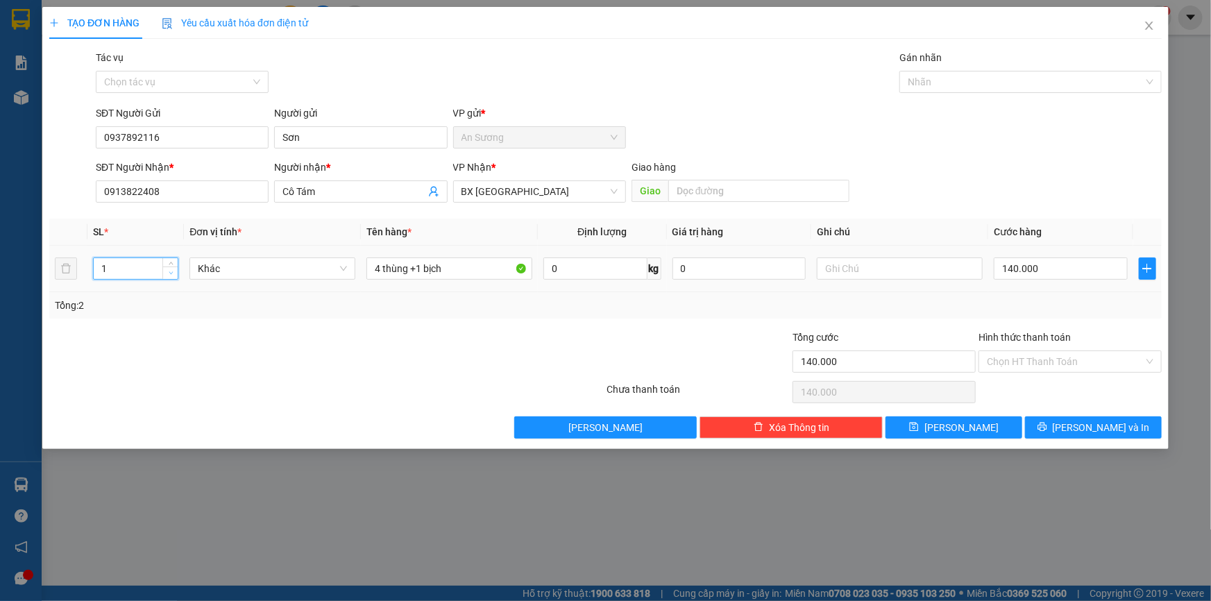
click at [171, 276] on span "down" at bounding box center [171, 273] width 8 height 8
drag, startPoint x: 473, startPoint y: 269, endPoint x: 155, endPoint y: 260, distance: 317.3
click at [167, 265] on tr "1 Khác 4 thùng +1 bịch 0 kg 0 140.000" at bounding box center [605, 269] width 1113 height 47
type input "1 KIỆN"
click at [1067, 270] on input "140.000" at bounding box center [1061, 269] width 134 height 22
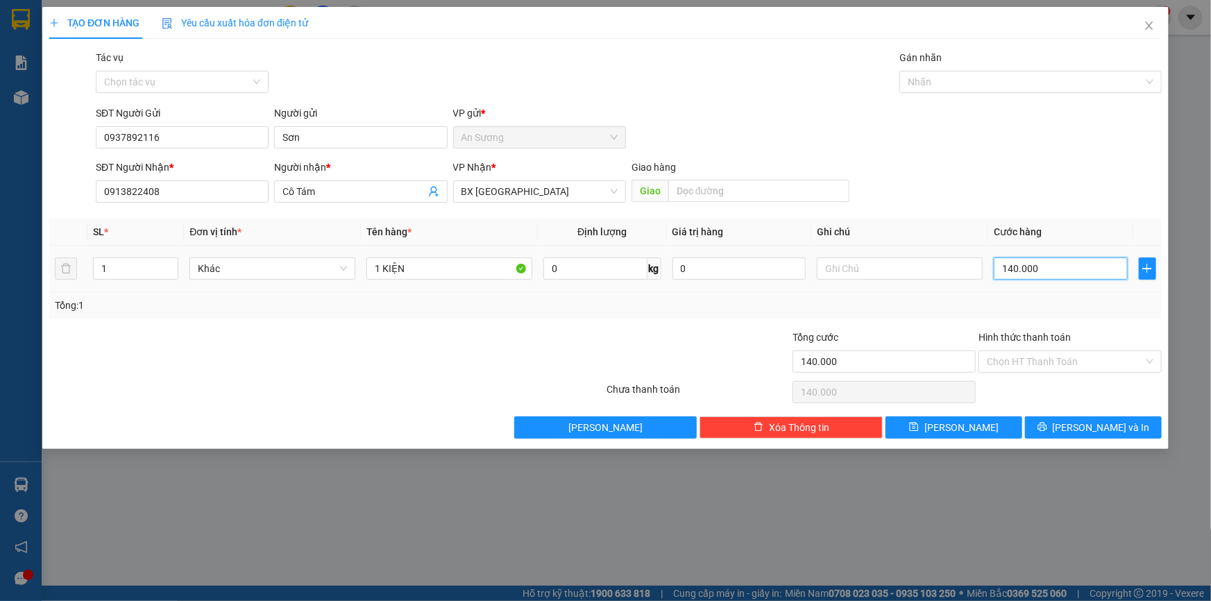
type input "3"
type input "30"
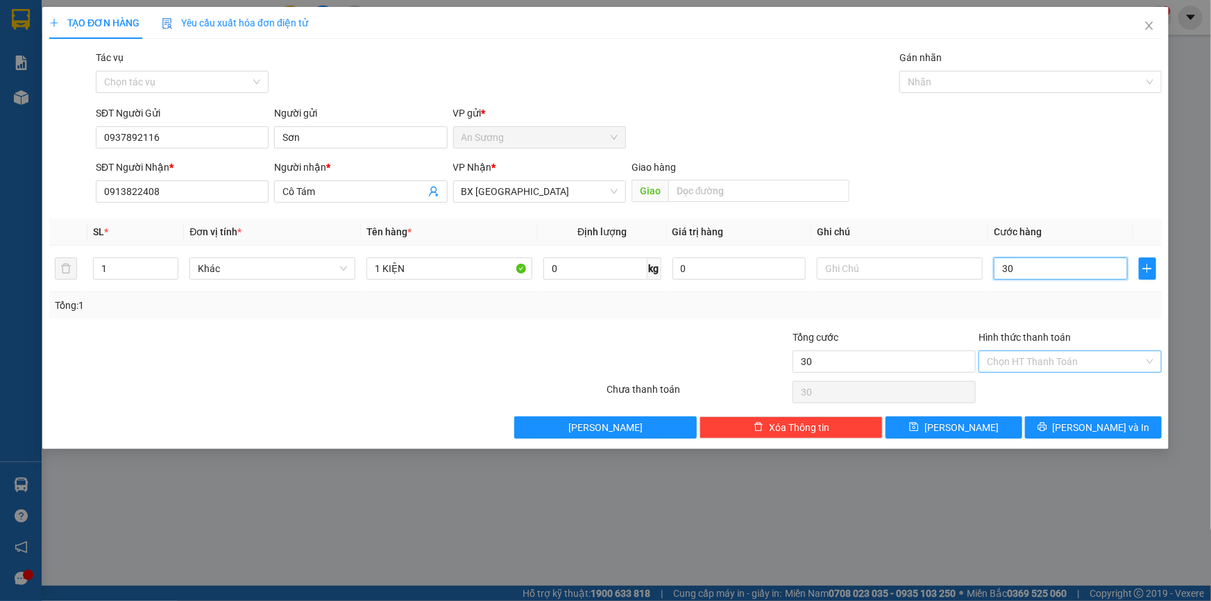
type input "30"
type input "30.000"
drag, startPoint x: 1054, startPoint y: 360, endPoint x: 1051, endPoint y: 370, distance: 11.0
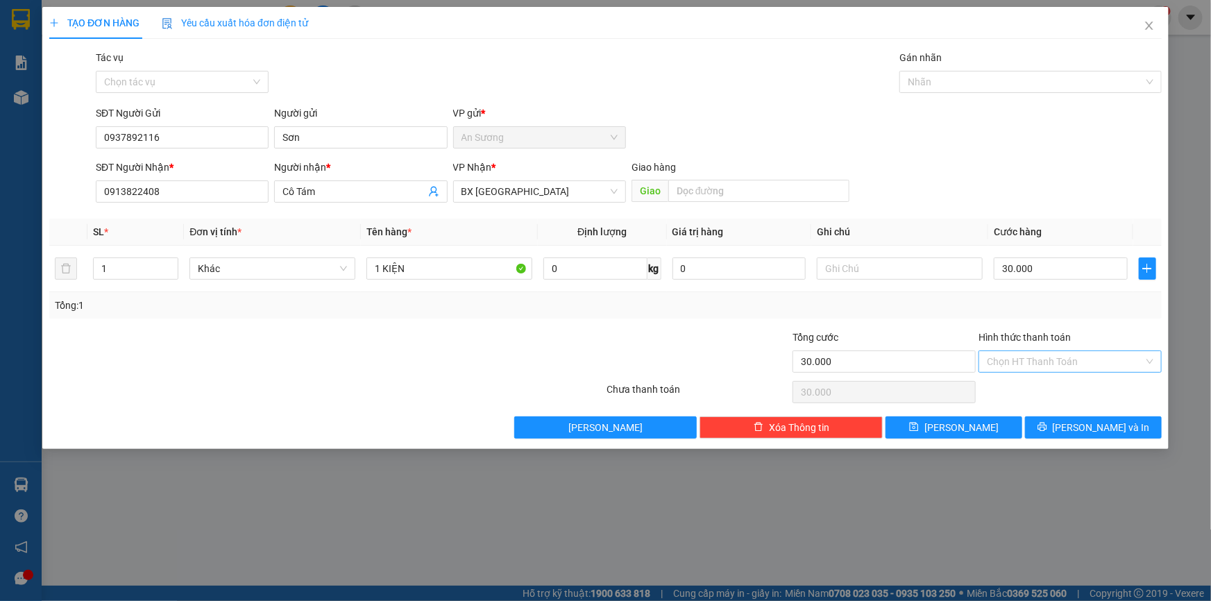
click at [1053, 362] on input "Hình thức thanh toán" at bounding box center [1065, 361] width 157 height 21
drag, startPoint x: 1045, startPoint y: 393, endPoint x: 1055, endPoint y: 398, distance: 11.8
click at [1045, 394] on div "Tại văn phòng" at bounding box center [1070, 388] width 167 height 15
type input "0"
click at [1084, 425] on span "[PERSON_NAME] và In" at bounding box center [1101, 427] width 97 height 15
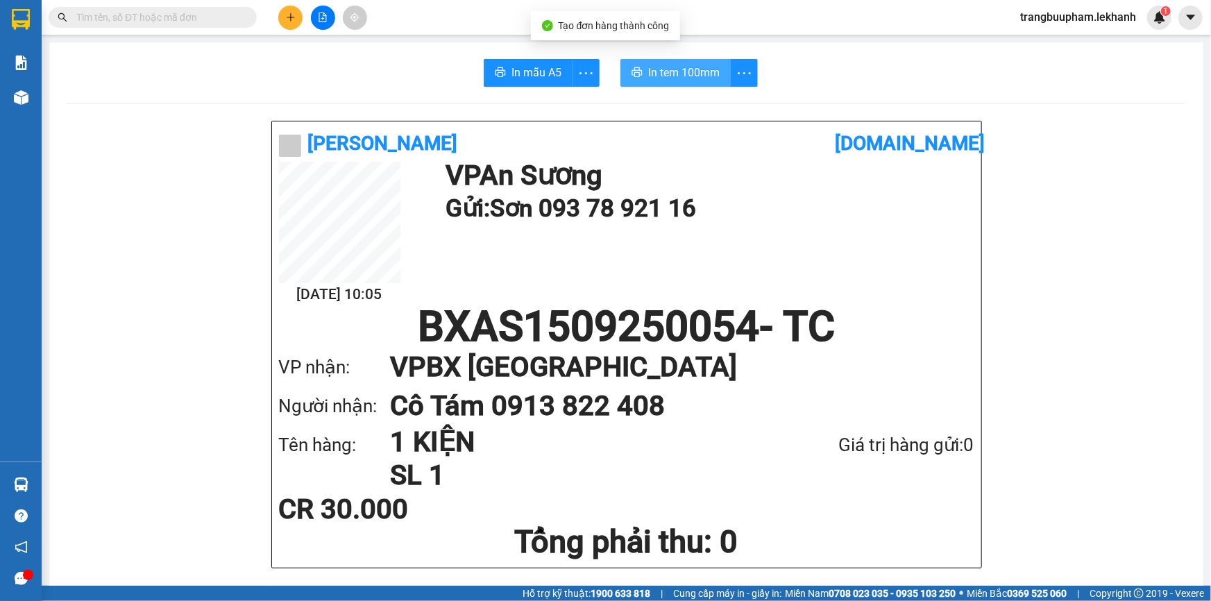
click at [704, 74] on span "In tem 100mm" at bounding box center [683, 72] width 71 height 17
click at [287, 17] on button at bounding box center [290, 18] width 24 height 24
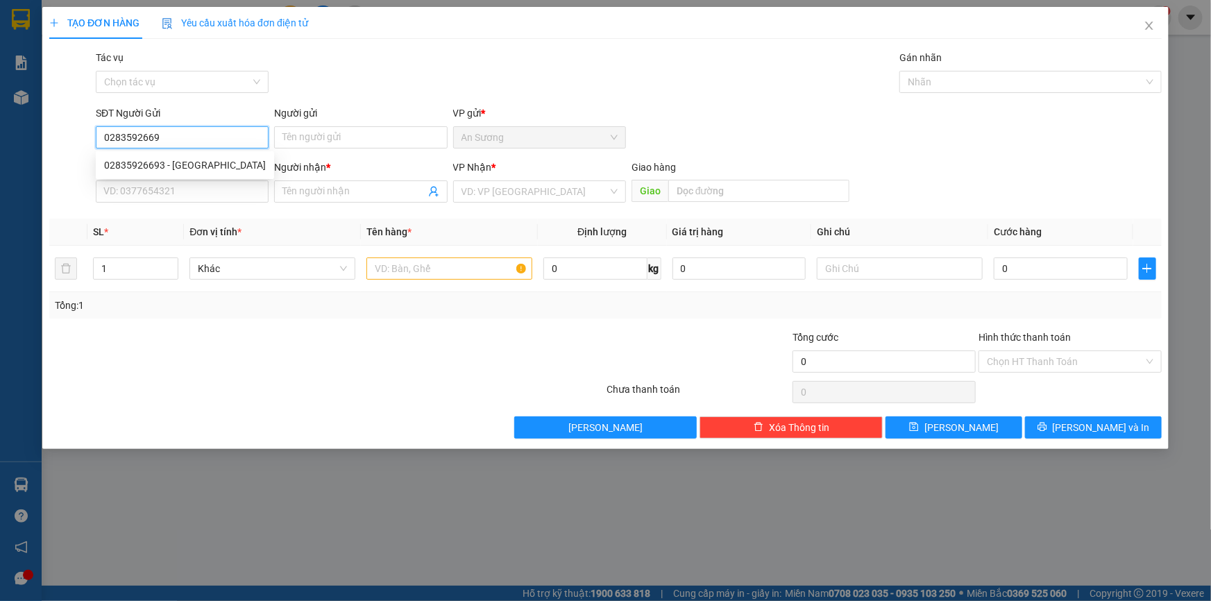
type input "02835926693"
click at [211, 169] on div "02835926693 - [GEOGRAPHIC_DATA]" at bounding box center [185, 165] width 162 height 15
type input "[PERSON_NAME]"
type input "0937526988"
type input "ANH PHONG"
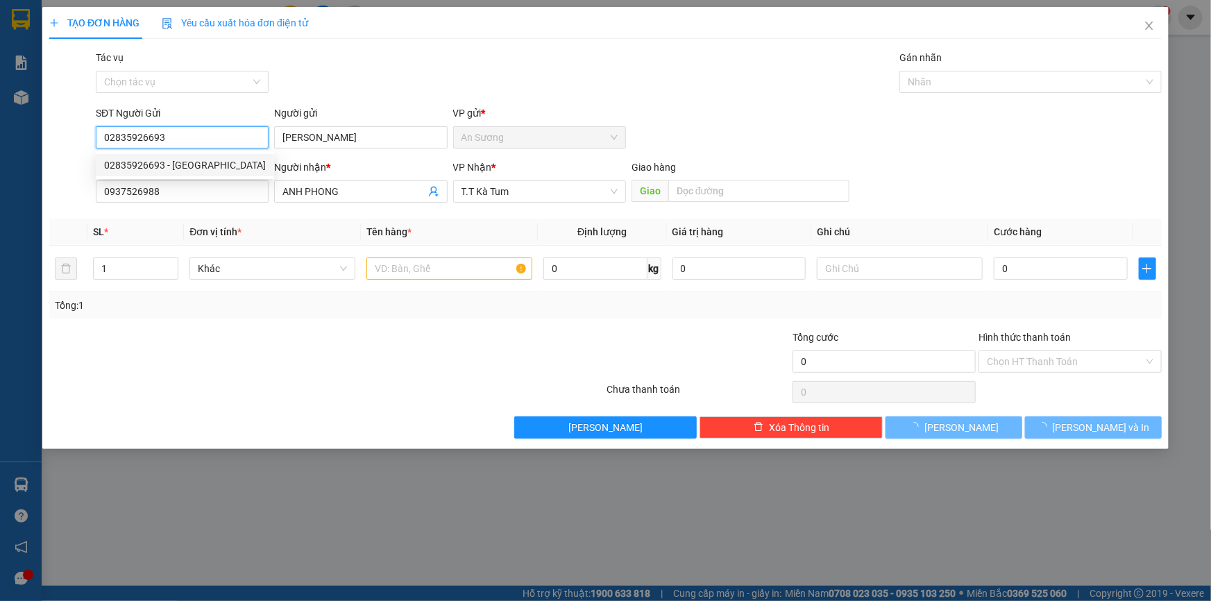
type input "30.000"
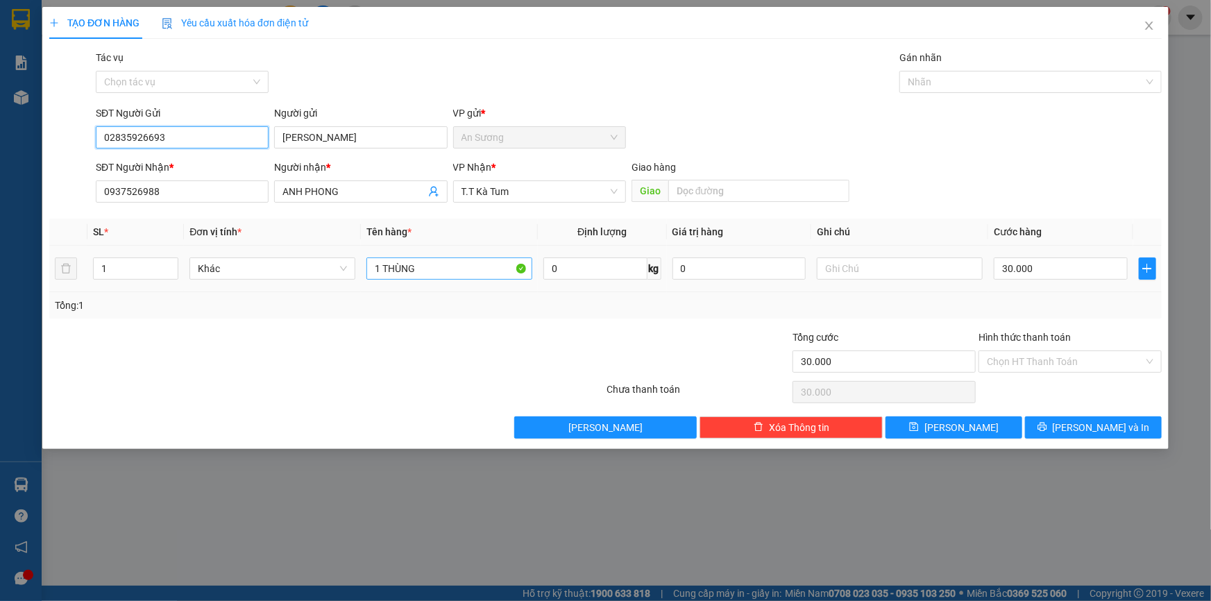
type input "02835926693"
drag, startPoint x: 447, startPoint y: 271, endPoint x: 278, endPoint y: 269, distance: 169.4
click at [278, 271] on tr "1 Khác 1 THÙNG 0 kg 0 30.000" at bounding box center [605, 269] width 1113 height 47
type input "1 KIỆN"
click at [1102, 364] on input "Hình thức thanh toán" at bounding box center [1065, 361] width 157 height 21
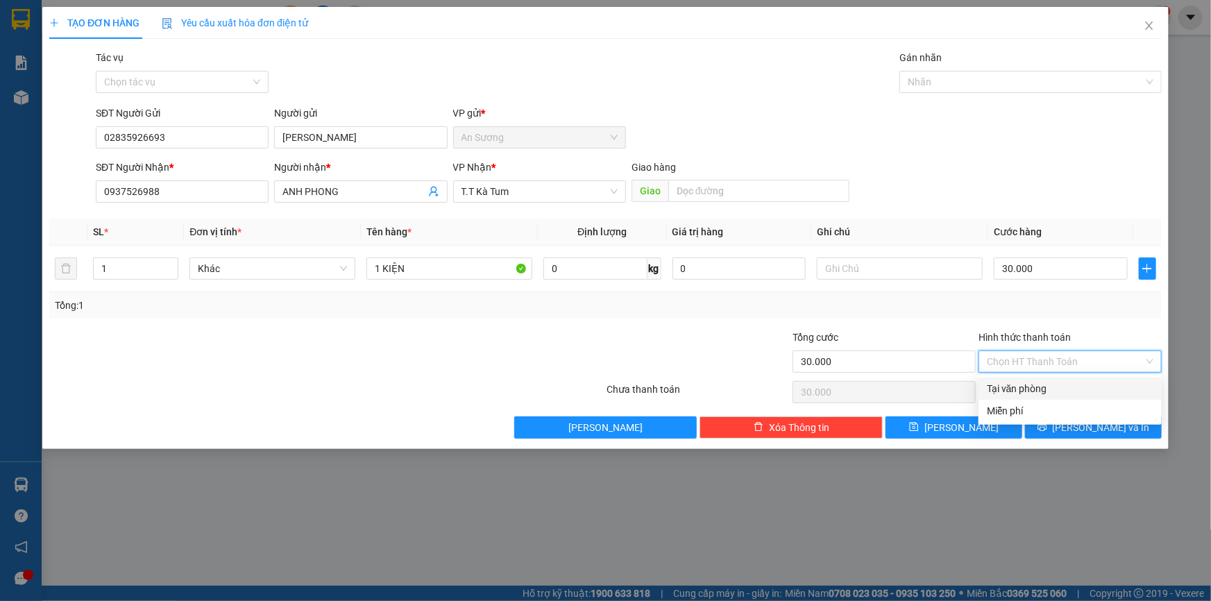
click at [1045, 391] on div "Tại văn phòng" at bounding box center [1070, 388] width 167 height 15
type input "0"
click at [1081, 424] on span "[PERSON_NAME] và In" at bounding box center [1101, 427] width 97 height 15
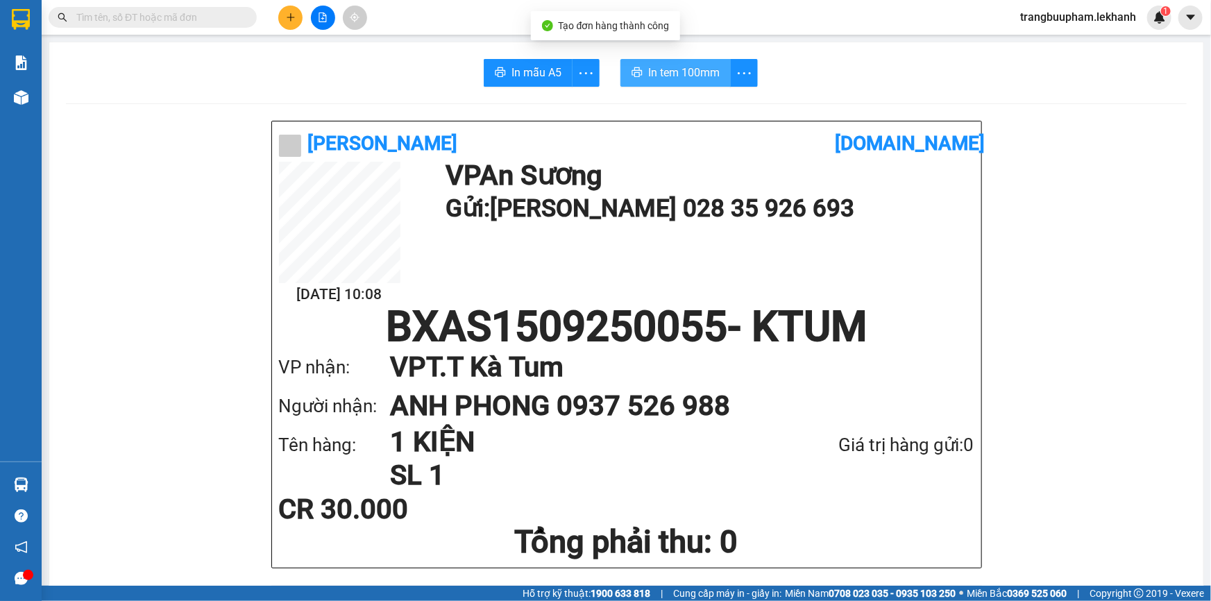
click at [691, 75] on span "In tem 100mm" at bounding box center [683, 72] width 71 height 17
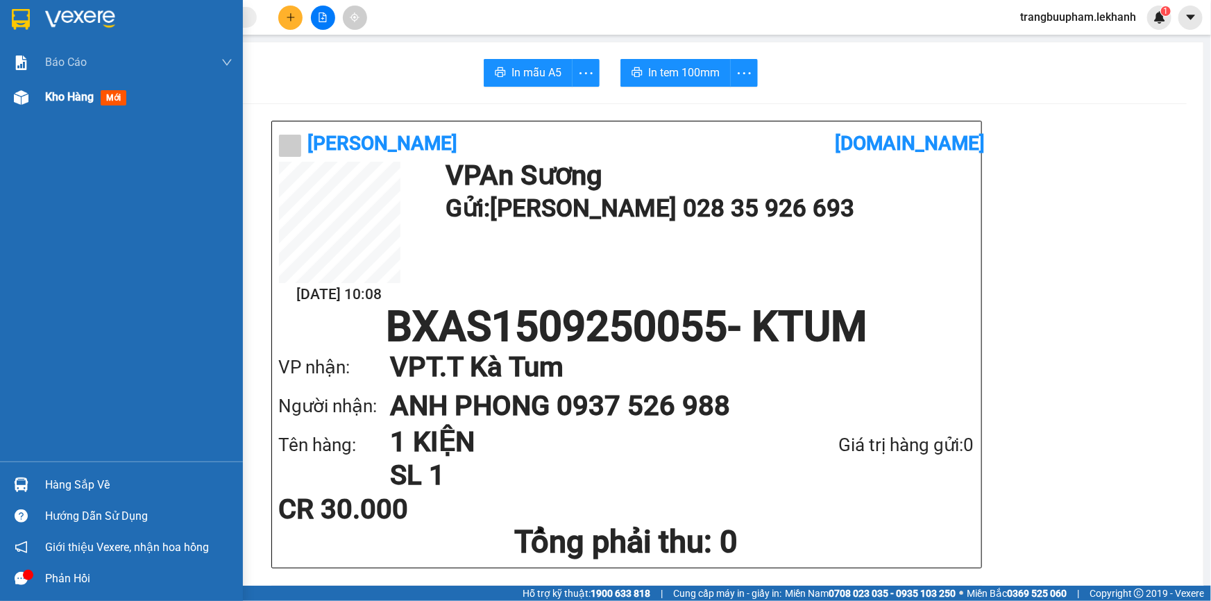
drag, startPoint x: 86, startPoint y: 100, endPoint x: 146, endPoint y: 111, distance: 61.4
click at [87, 100] on span "Kho hàng" at bounding box center [69, 96] width 49 height 13
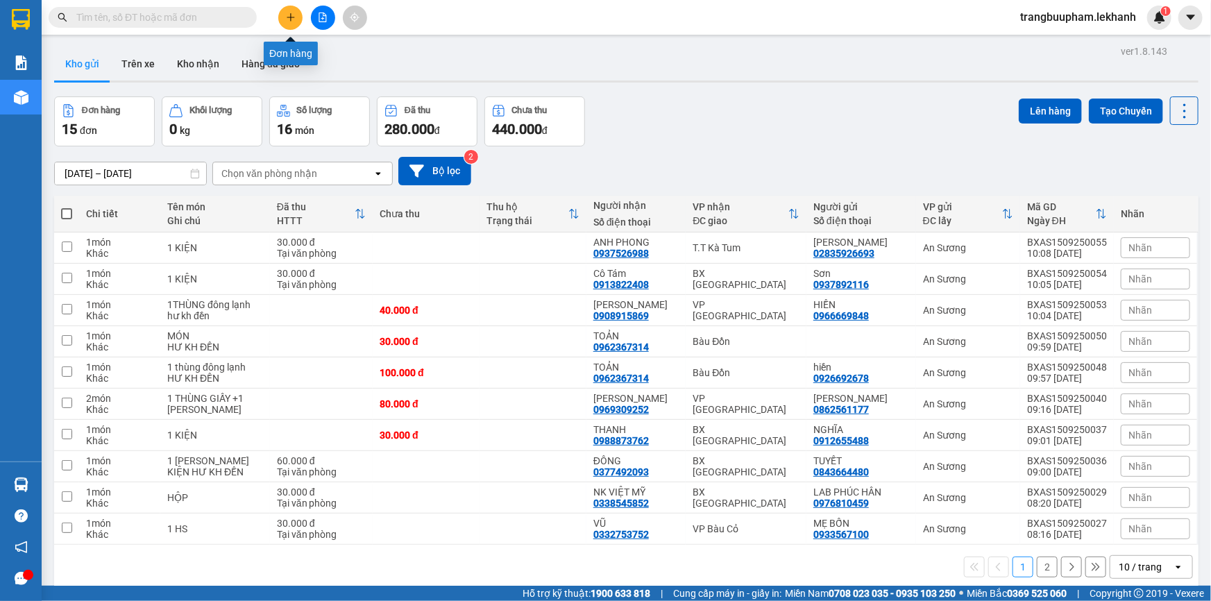
click at [296, 22] on button at bounding box center [290, 18] width 24 height 24
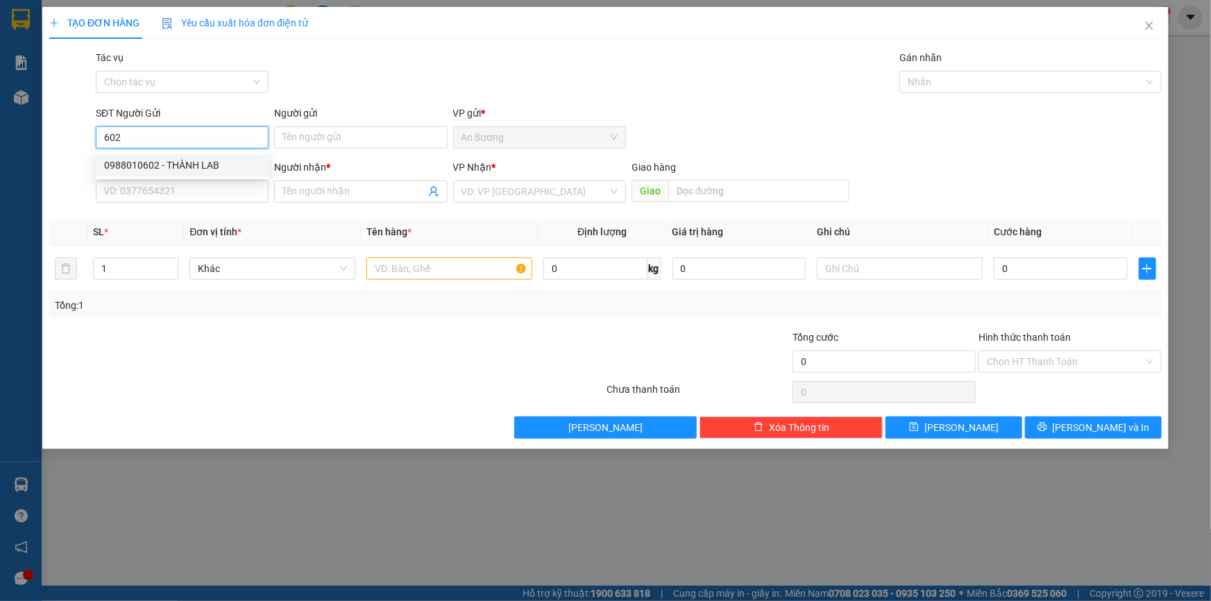
click at [191, 164] on div "0988010602 - THÀNH LAB" at bounding box center [182, 165] width 156 height 15
type input "0988010602"
type input "THÀNH LAB"
type input "0868777296"
type input "VIỆT NHA"
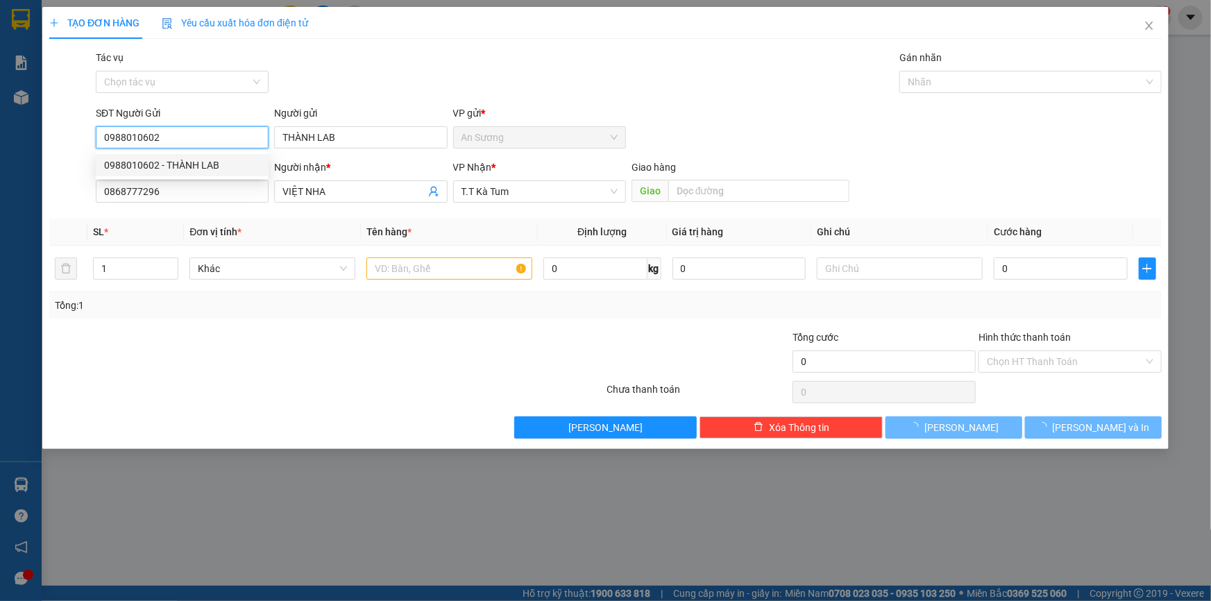
type input "30.000"
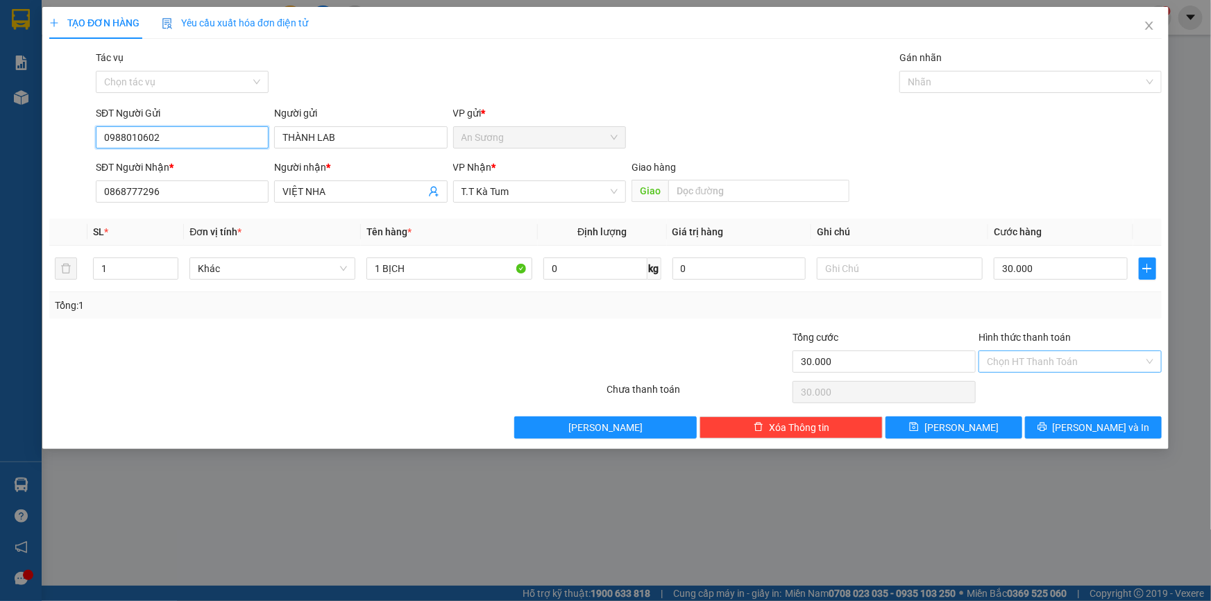
type input "0988010602"
click at [1048, 362] on input "Hình thức thanh toán" at bounding box center [1065, 361] width 157 height 21
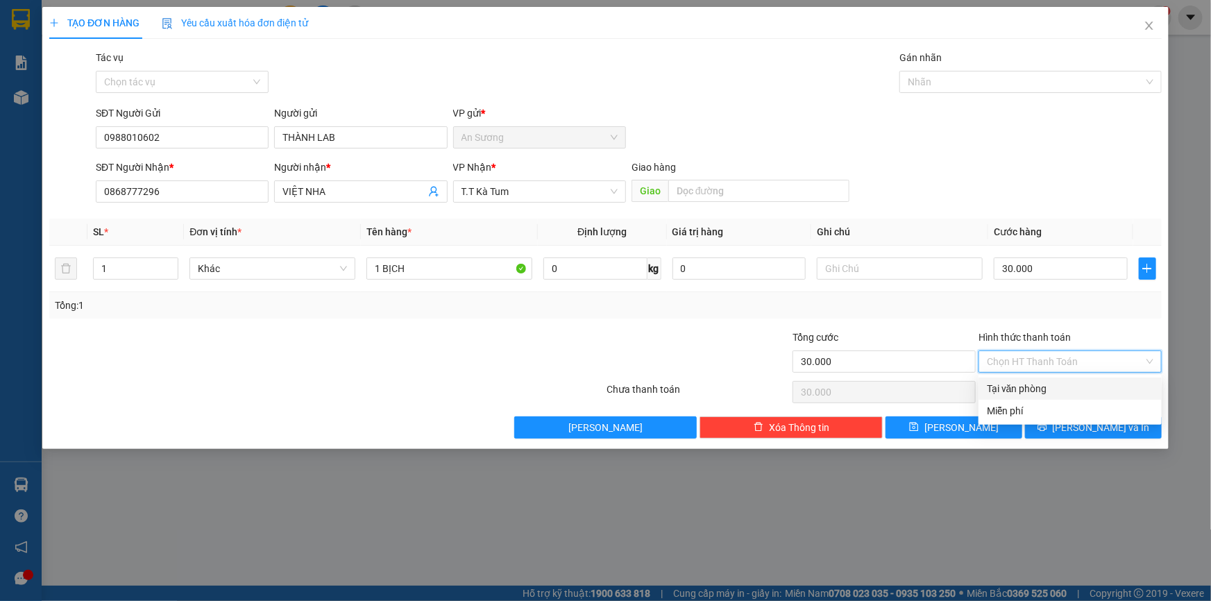
click at [1049, 391] on div "Tại văn phòng" at bounding box center [1070, 388] width 167 height 15
type input "0"
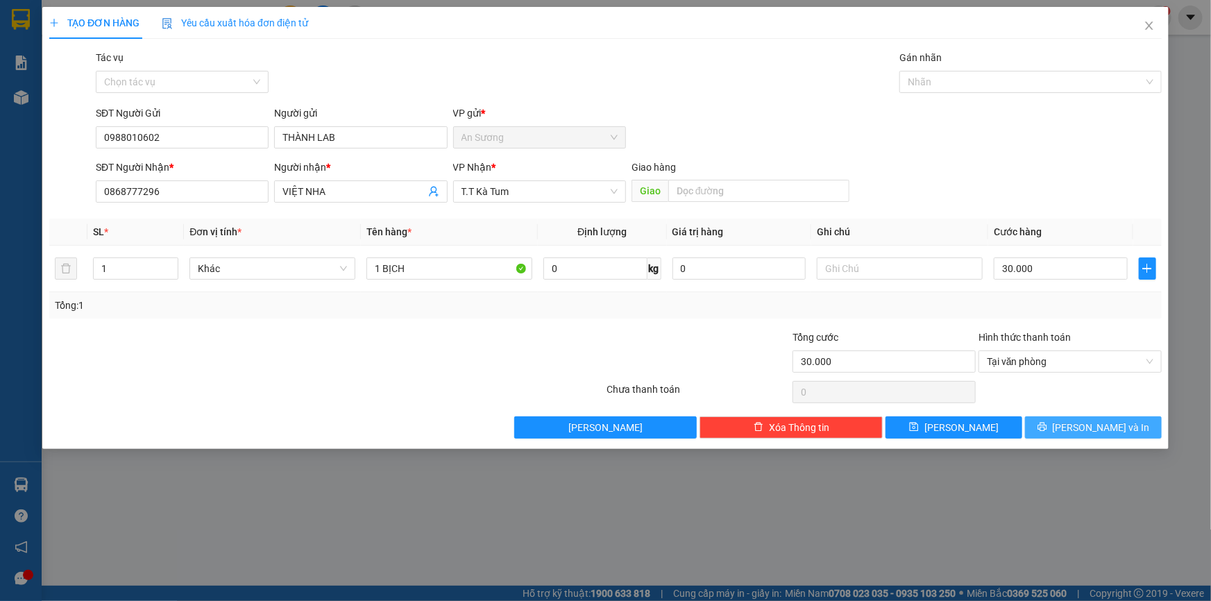
click at [1092, 426] on span "[PERSON_NAME] và In" at bounding box center [1101, 427] width 97 height 15
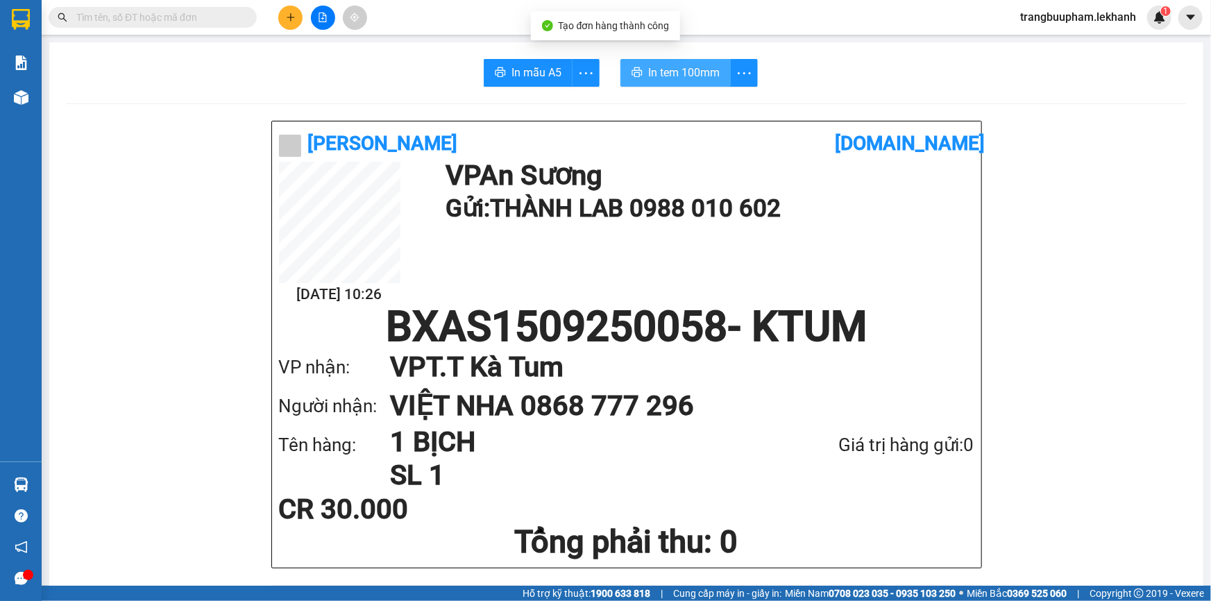
click at [662, 81] on span "In tem 100mm" at bounding box center [683, 72] width 71 height 17
click at [285, 22] on button at bounding box center [290, 18] width 24 height 24
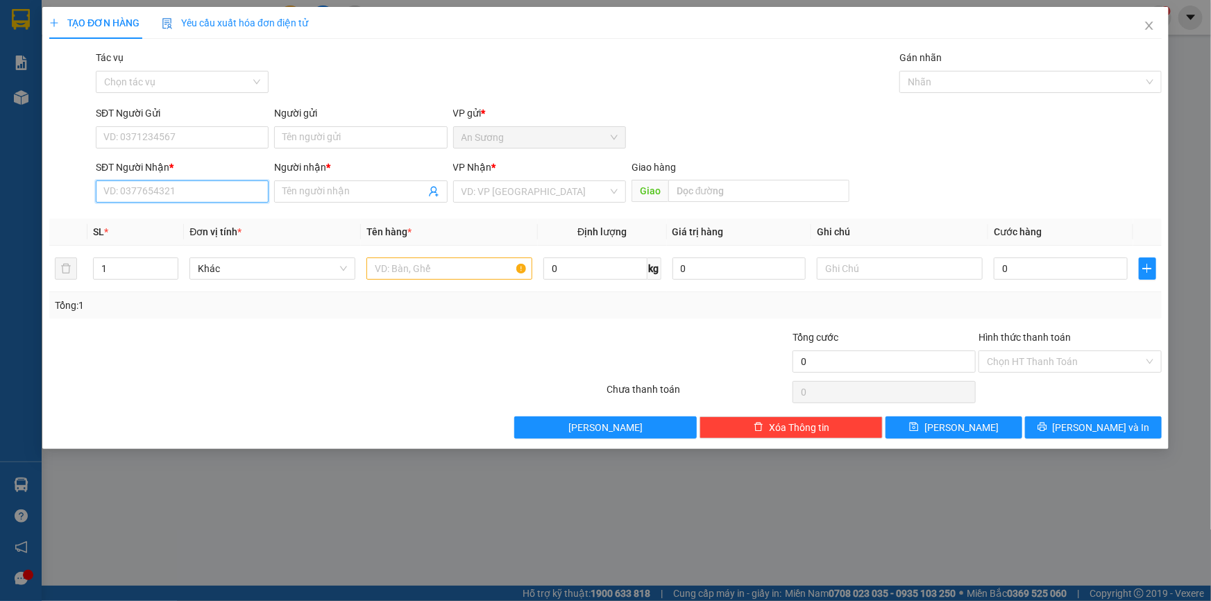
click at [142, 201] on input "SĐT Người Nhận *" at bounding box center [182, 191] width 173 height 22
click at [178, 215] on div "0966834477 - CHỊ [PERSON_NAME]" at bounding box center [182, 219] width 156 height 15
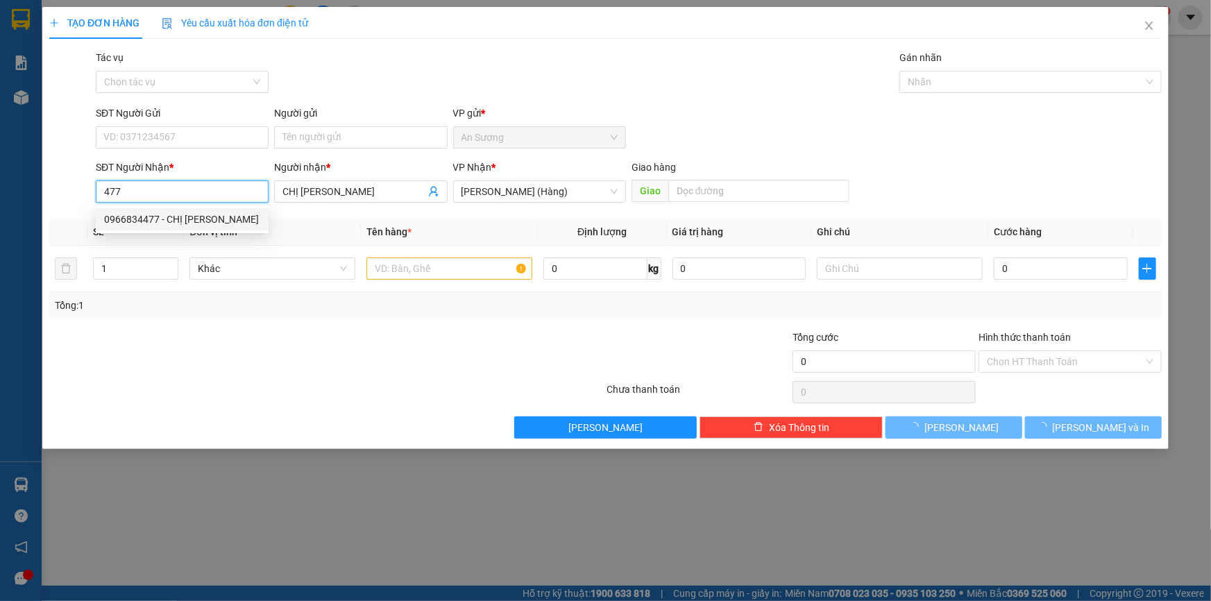
type input "0966834477"
type input "CHỊ [PERSON_NAME]"
type input "150.000"
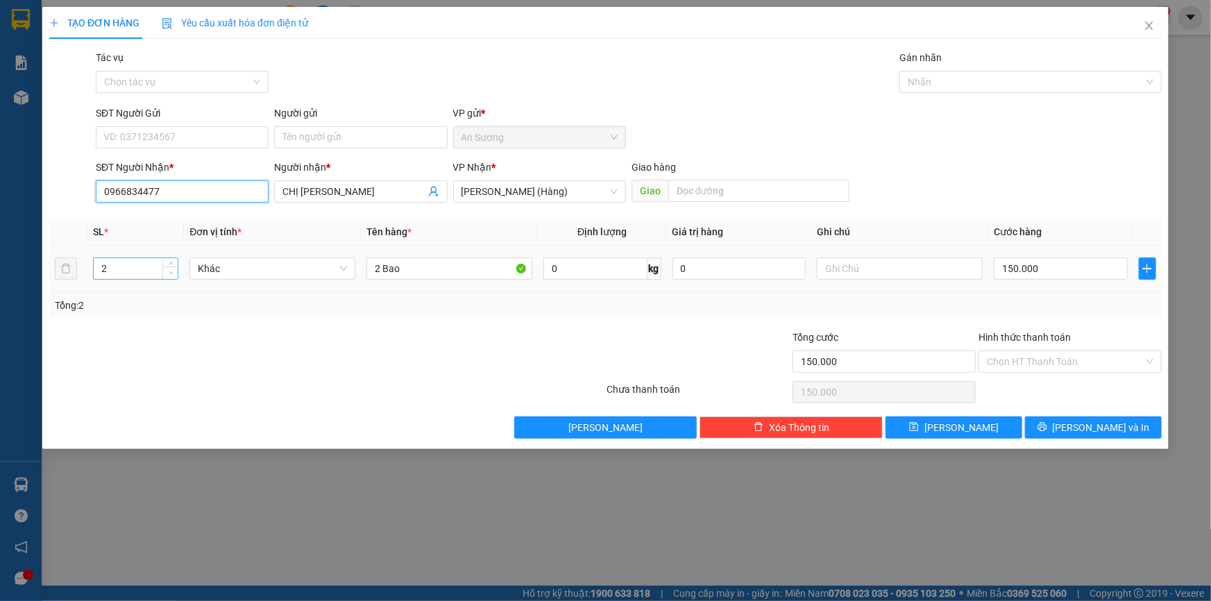
type input "0966834477"
type input "1"
click at [173, 276] on span "down" at bounding box center [171, 273] width 8 height 8
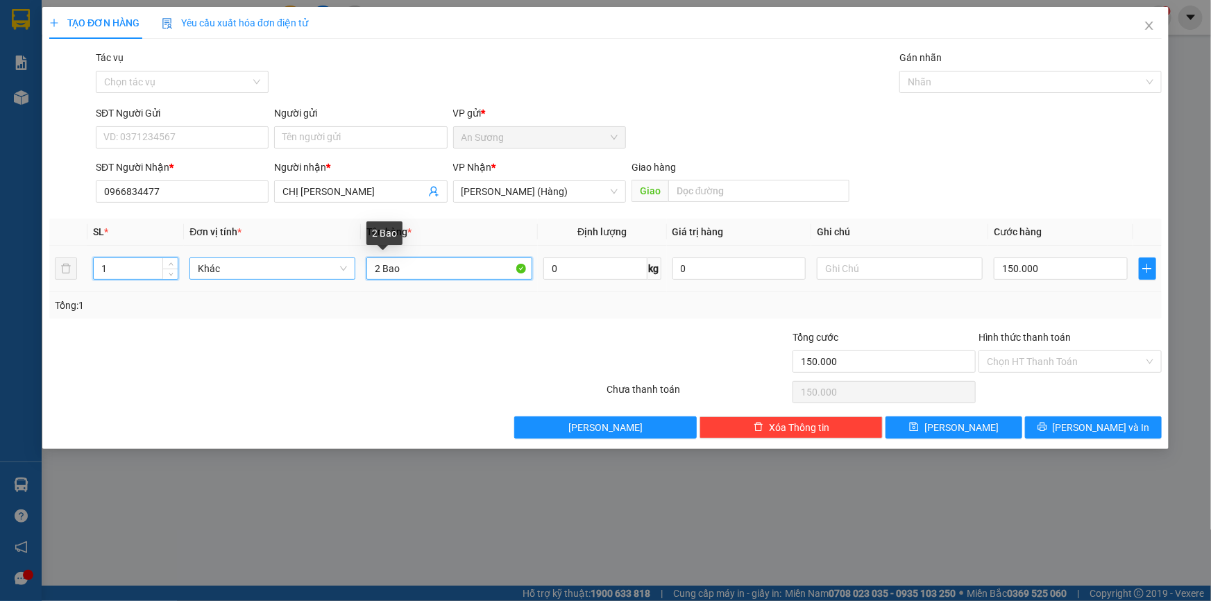
drag, startPoint x: 311, startPoint y: 271, endPoint x: 301, endPoint y: 267, distance: 11.0
click at [307, 270] on tr "1 Khác 2 Bao 0 kg 0 150.000" at bounding box center [605, 269] width 1113 height 47
type input "1 THÙNG ĐÔNG LẠNH"
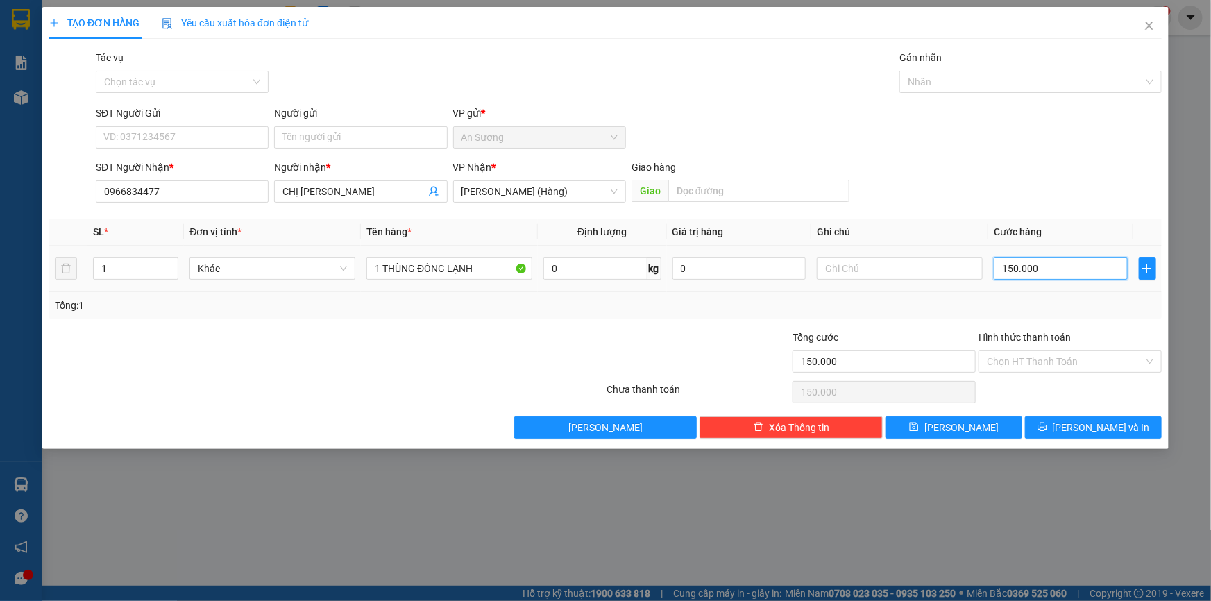
click at [1043, 264] on input "150.000" at bounding box center [1061, 269] width 134 height 22
type input "1"
type input "10"
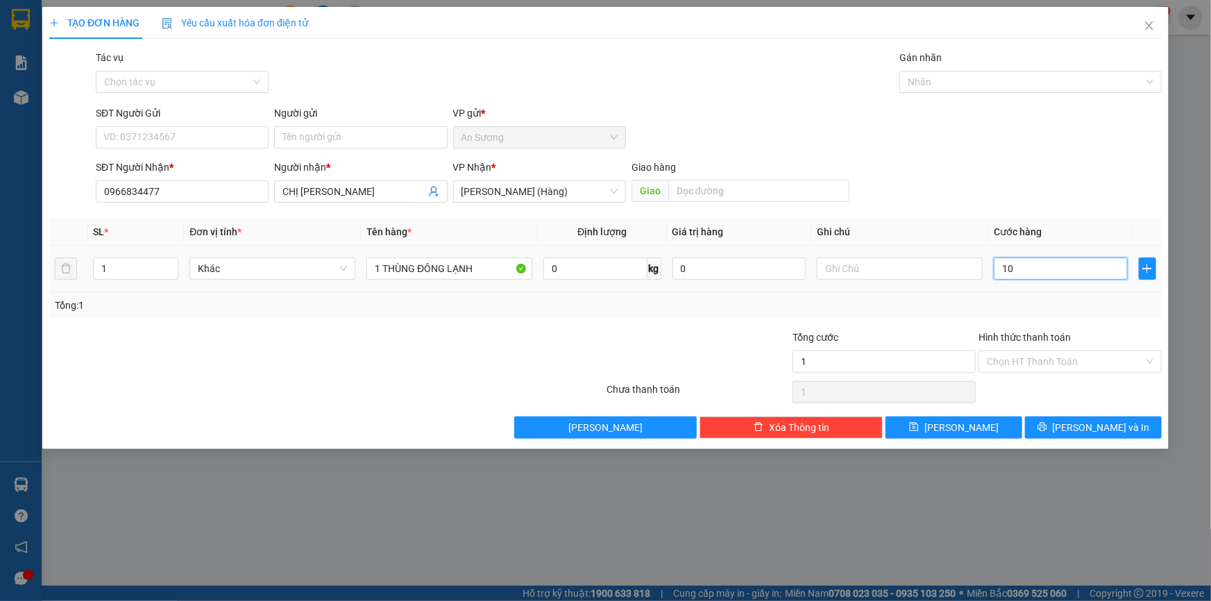
type input "10"
type input "100"
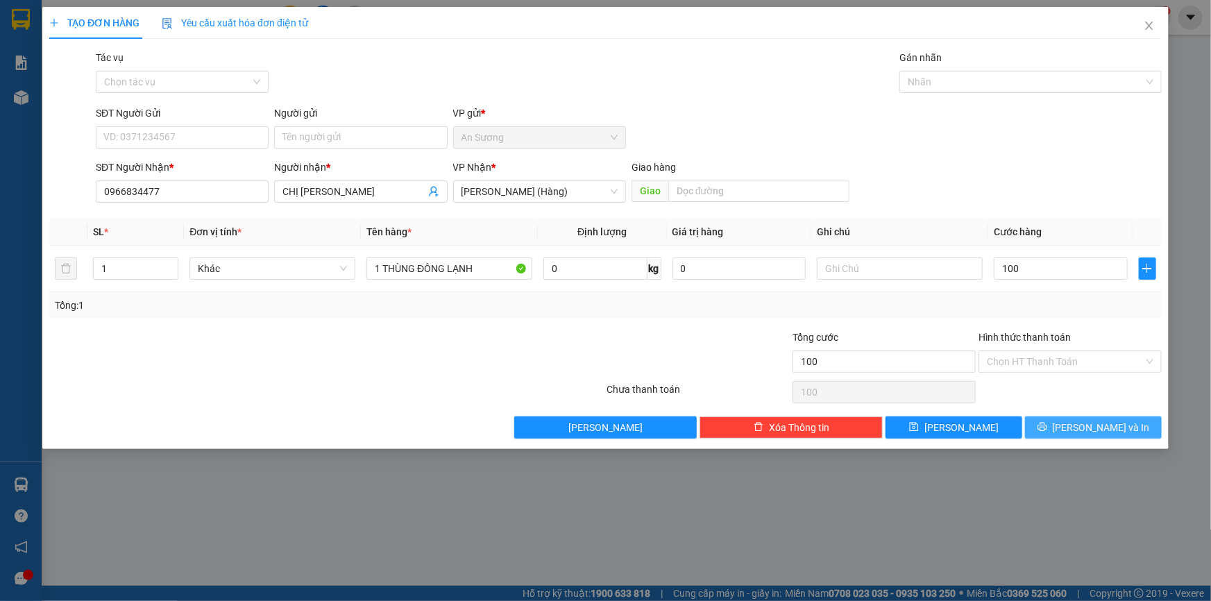
type input "100.000"
click at [1082, 420] on span "[PERSON_NAME] và In" at bounding box center [1101, 427] width 97 height 15
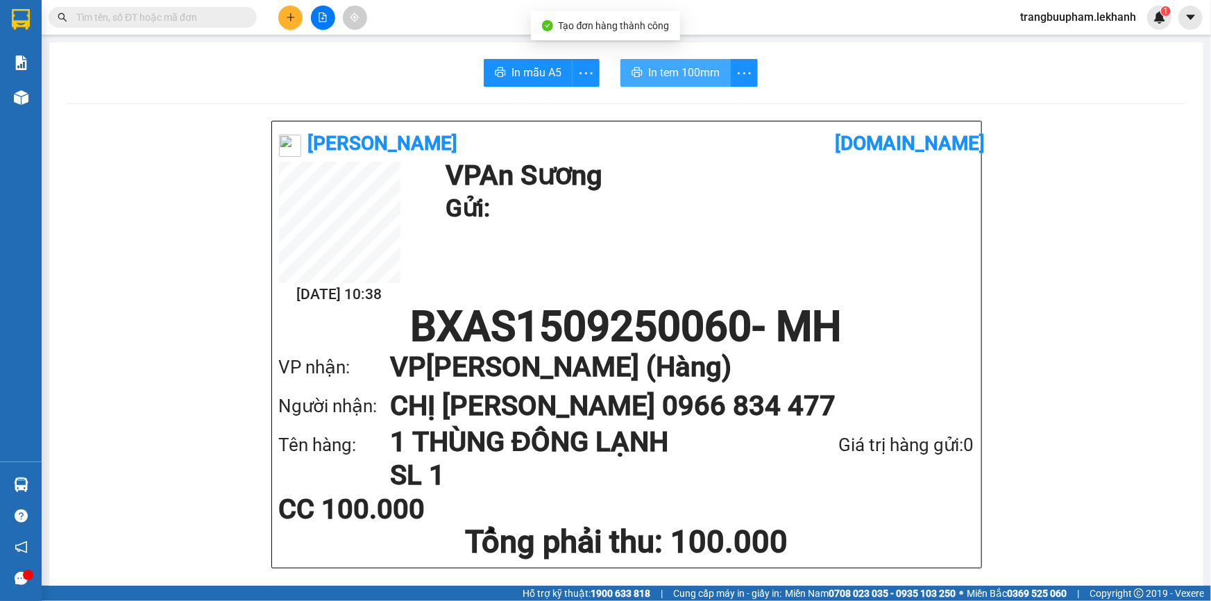
click at [634, 67] on icon "printer" at bounding box center [637, 72] width 11 height 11
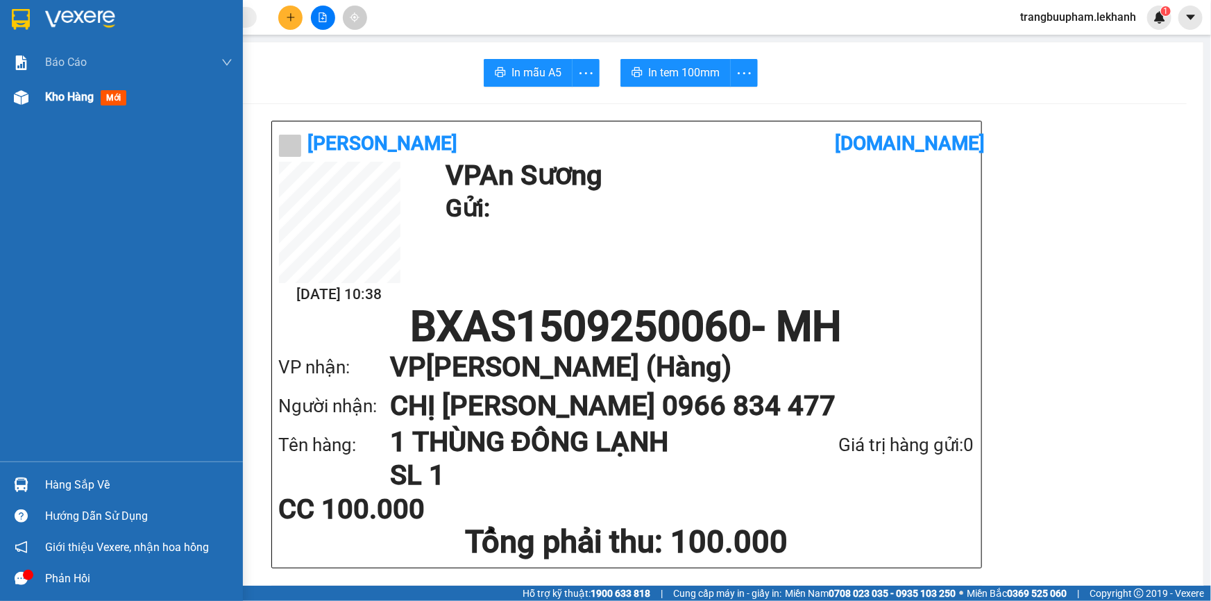
drag, startPoint x: 55, startPoint y: 104, endPoint x: 204, endPoint y: 113, distance: 149.5
click at [60, 98] on span "Kho hàng" at bounding box center [69, 96] width 49 height 13
